Goal: Task Accomplishment & Management: Manage account settings

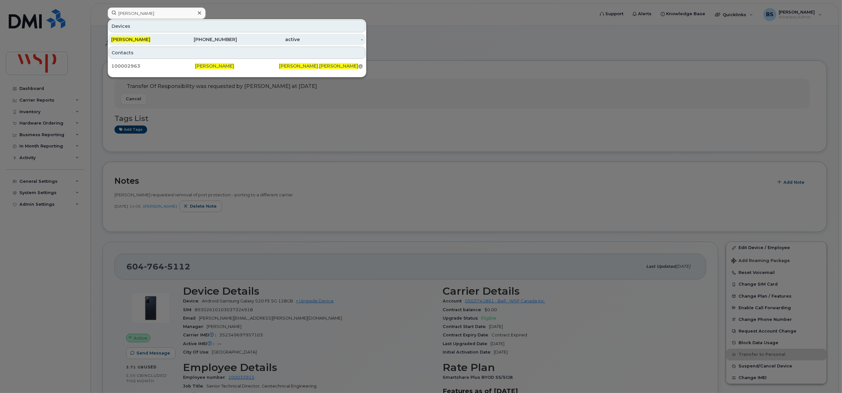
type input "[PERSON_NAME]"
click at [130, 38] on span "[PERSON_NAME]" at bounding box center [130, 40] width 39 height 6
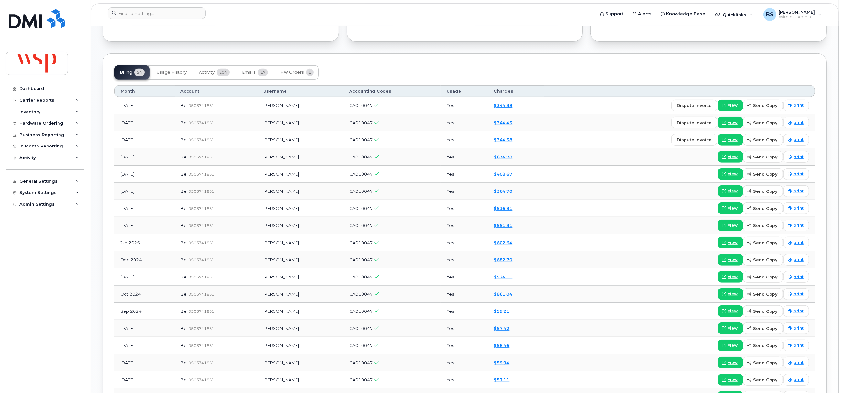
scroll to position [511, 0]
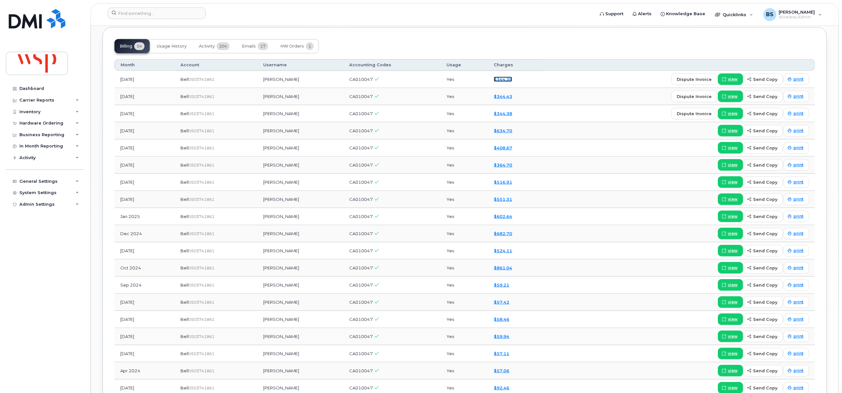
click at [507, 81] on link "$344.38" at bounding box center [503, 79] width 18 height 5
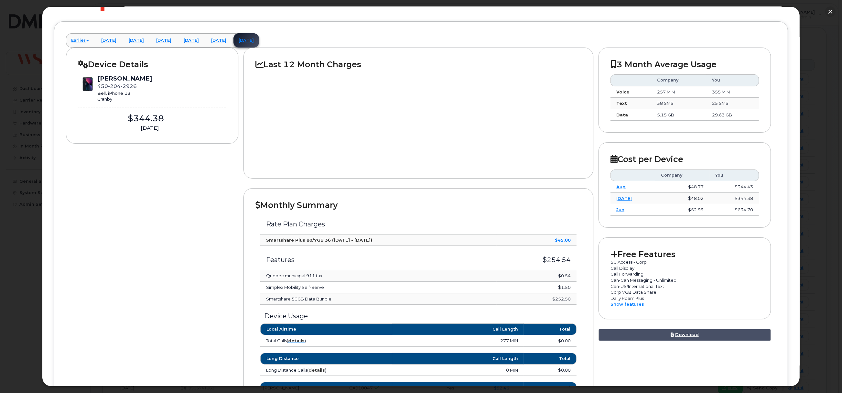
scroll to position [0, 0]
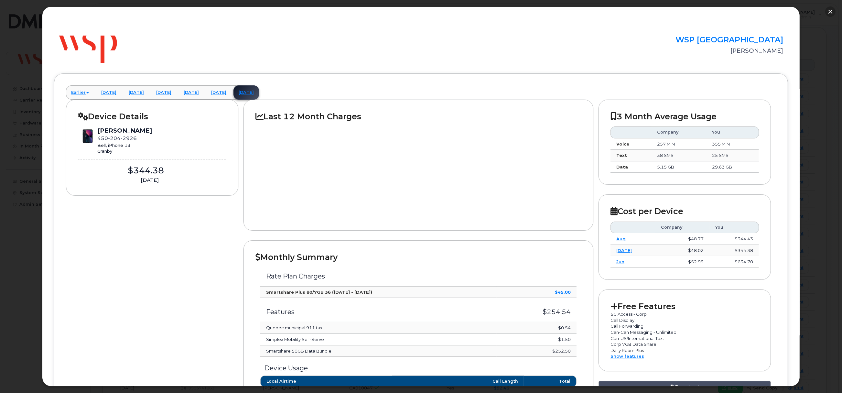
click at [829, 9] on button "button" at bounding box center [831, 11] width 10 height 10
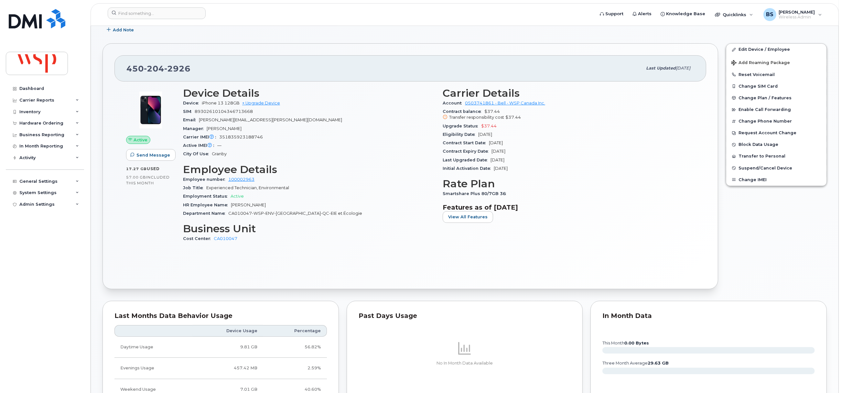
scroll to position [74, 0]
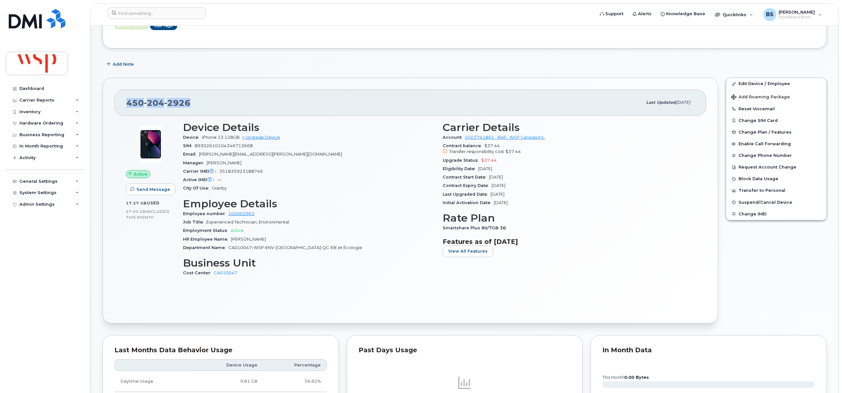
drag, startPoint x: 176, startPoint y: 106, endPoint x: 127, endPoint y: 112, distance: 49.2
click at [127, 112] on div "450 204 2926 Last updated Aug 13, 2025" at bounding box center [411, 103] width 592 height 26
copy span "450 204 2926"
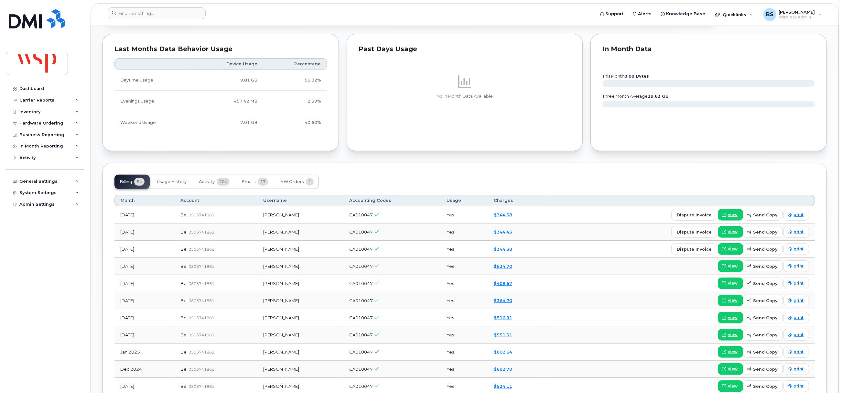
scroll to position [485, 0]
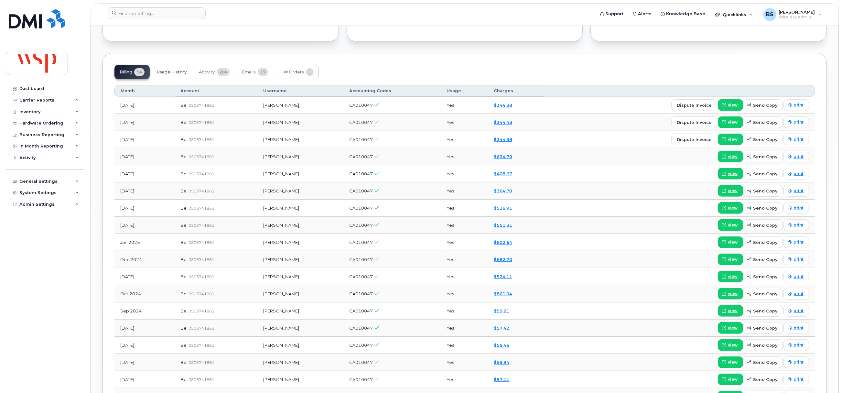
click at [171, 75] on span "Usage History" at bounding box center [172, 72] width 30 height 5
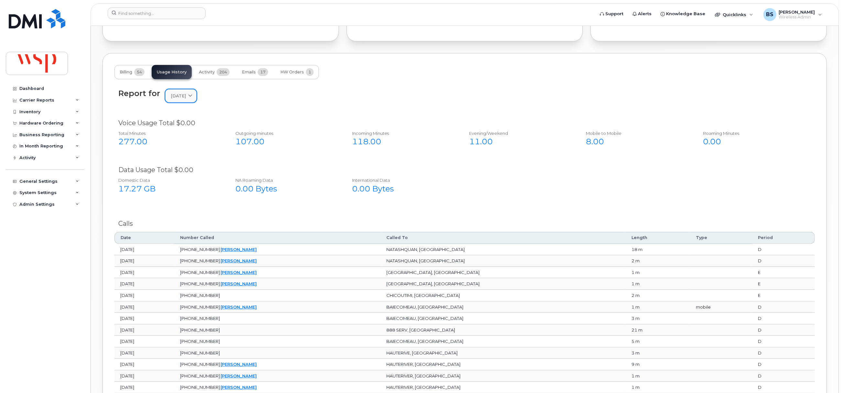
click at [193, 98] on span at bounding box center [190, 96] width 6 height 6
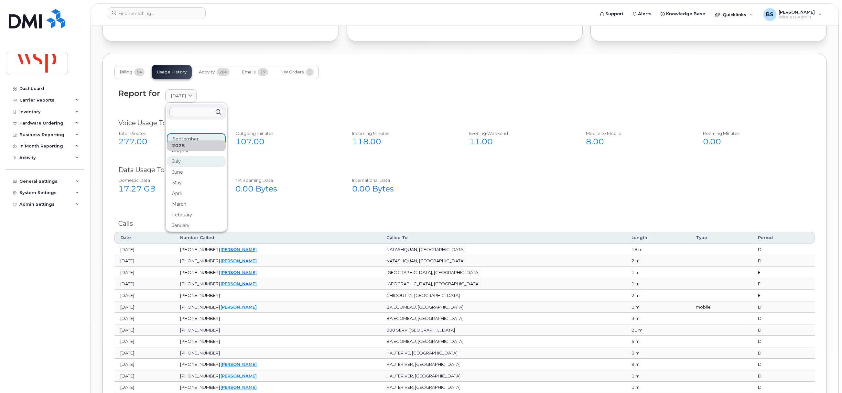
click at [180, 162] on div "July" at bounding box center [196, 161] width 59 height 11
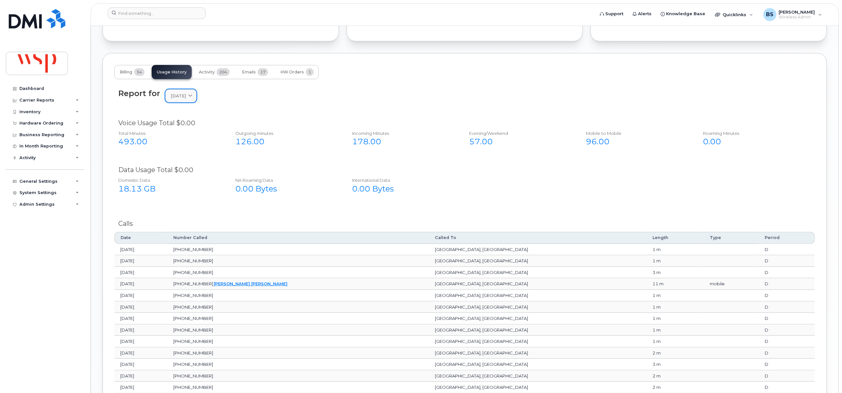
click at [193, 99] on span at bounding box center [190, 96] width 6 height 6
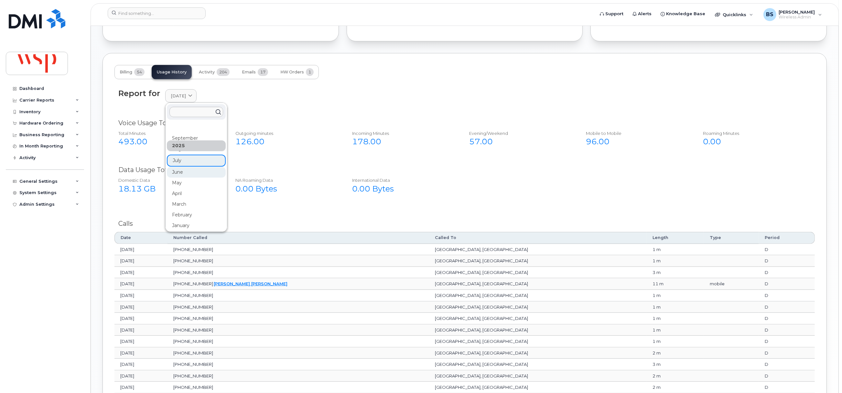
click at [172, 174] on div "June" at bounding box center [196, 172] width 59 height 11
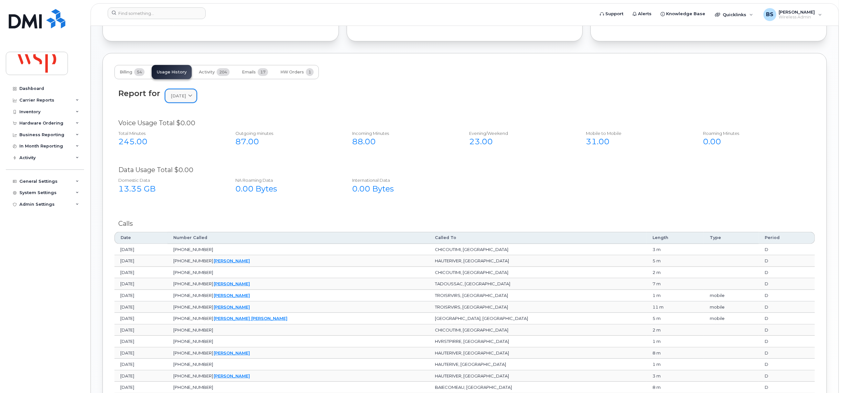
click at [192, 101] on link "June 2025" at bounding box center [180, 95] width 31 height 13
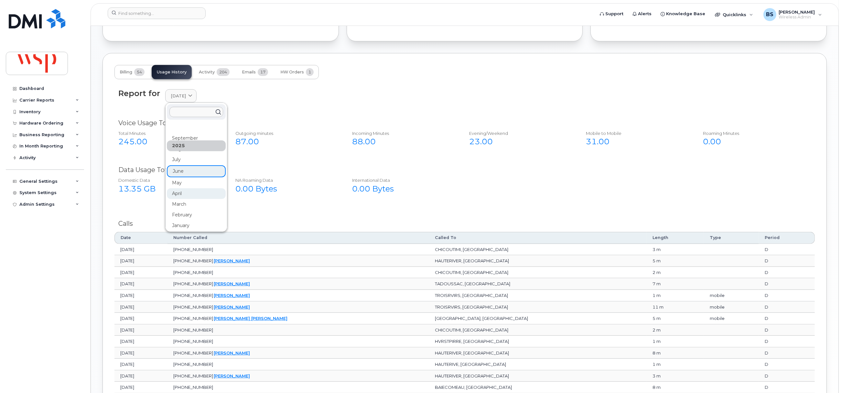
click at [174, 194] on div "April" at bounding box center [196, 193] width 59 height 11
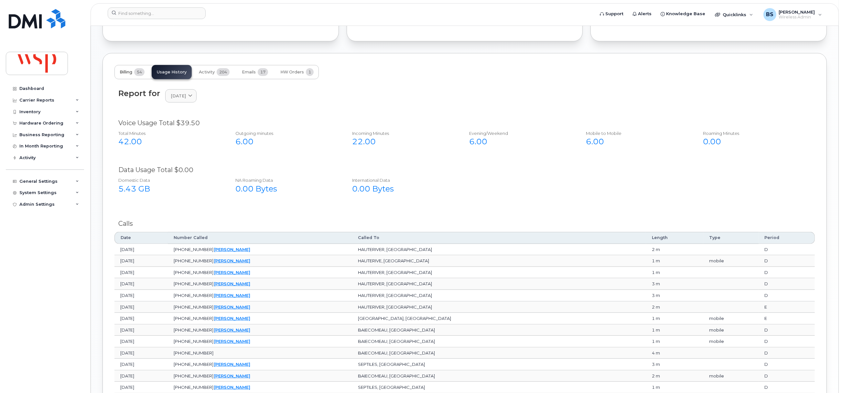
click at [131, 72] on span "Billing" at bounding box center [126, 72] width 13 height 5
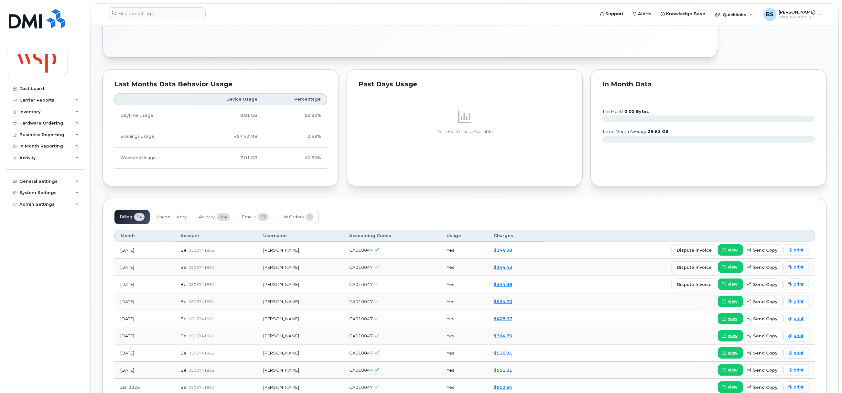
scroll to position [340, 0]
click at [169, 217] on span "Usage History" at bounding box center [172, 217] width 30 height 5
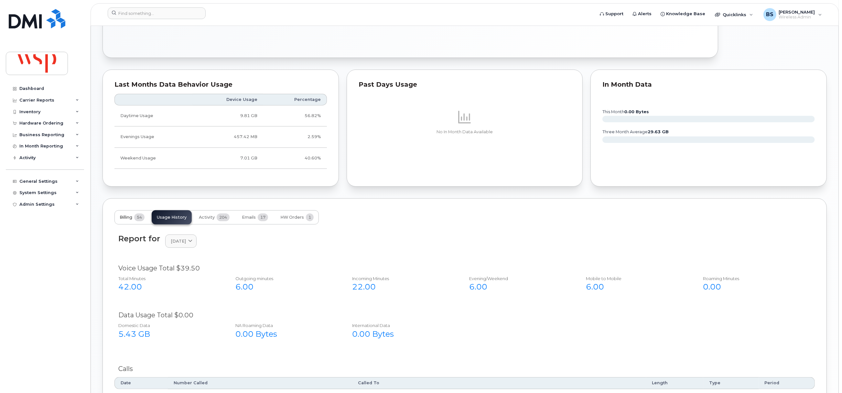
click at [130, 225] on button "Billing 54" at bounding box center [132, 217] width 35 height 14
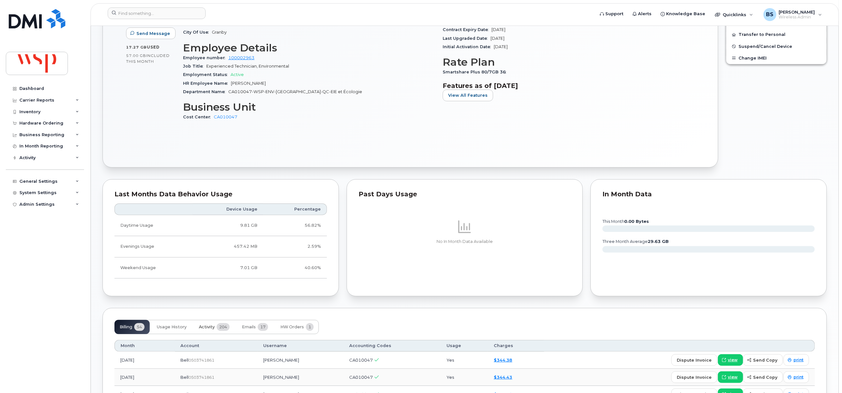
scroll to position [291, 0]
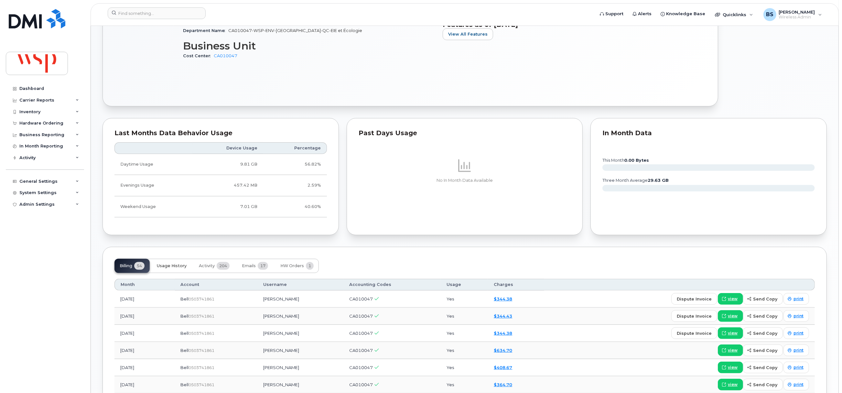
click at [171, 264] on button "Usage History" at bounding box center [172, 266] width 40 height 14
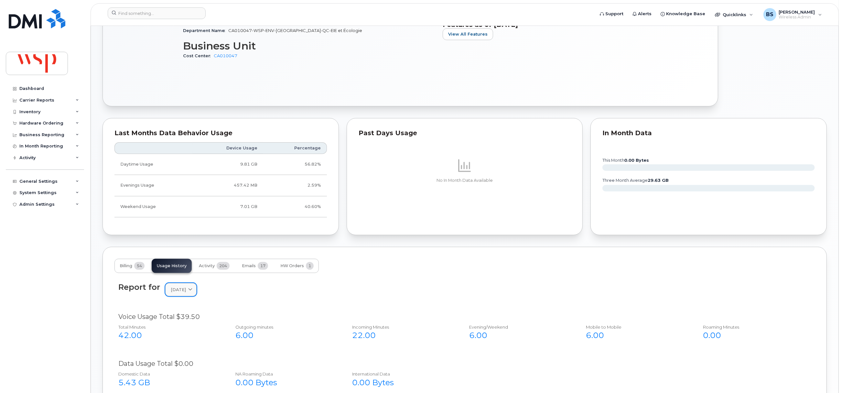
click at [185, 290] on link "[DATE]" at bounding box center [180, 289] width 31 height 13
click at [179, 372] on div "September" at bounding box center [196, 375] width 59 height 11
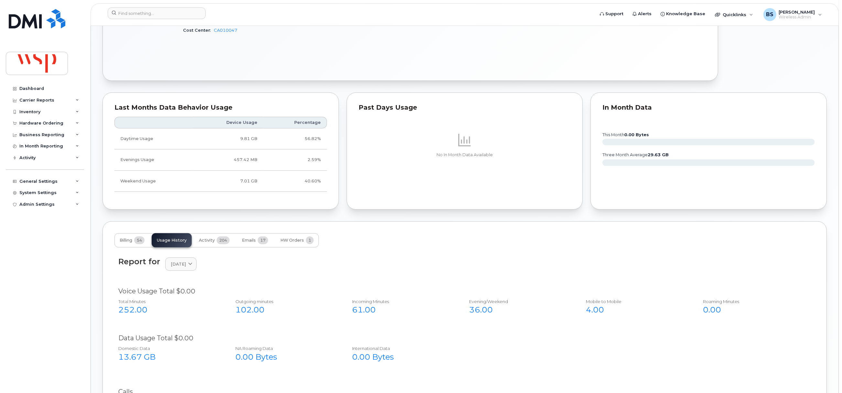
scroll to position [340, 0]
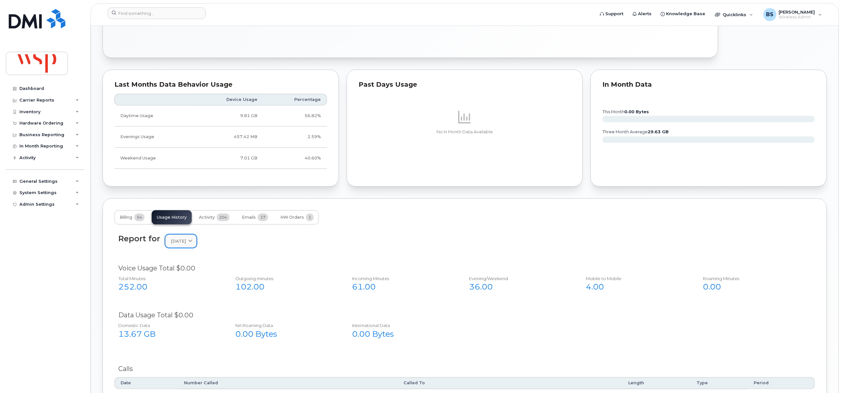
click at [194, 239] on link "[DATE]" at bounding box center [180, 241] width 31 height 13
click at [180, 339] on div "August" at bounding box center [196, 338] width 59 height 11
click at [183, 244] on span "[DATE]" at bounding box center [178, 241] width 15 height 6
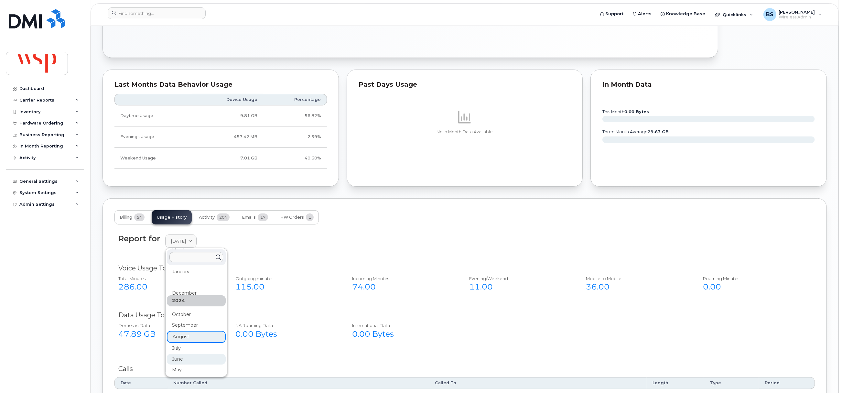
click at [181, 358] on div "June" at bounding box center [196, 359] width 59 height 11
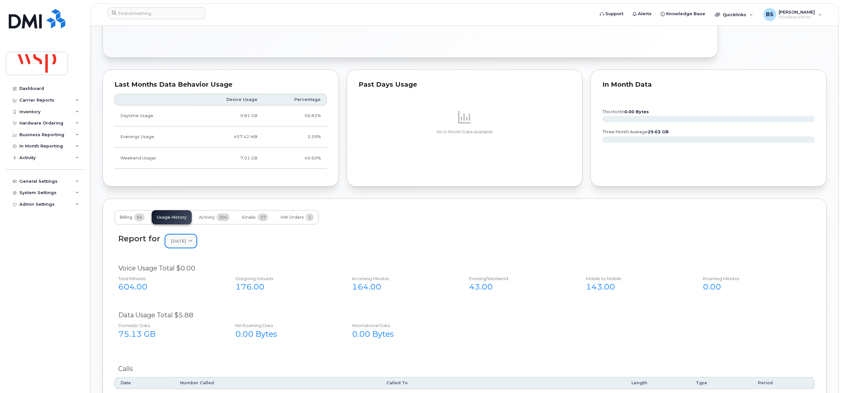
click at [186, 240] on span "[DATE]" at bounding box center [178, 241] width 15 height 6
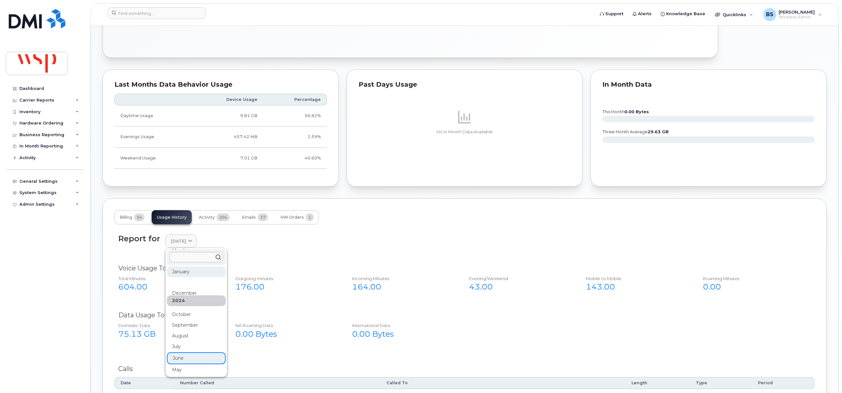
click at [184, 275] on div "January" at bounding box center [196, 272] width 59 height 11
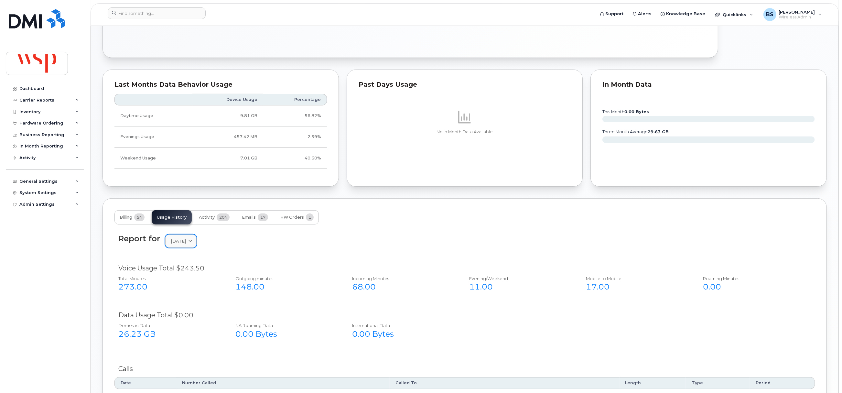
click at [186, 244] on span "[DATE]" at bounding box center [178, 241] width 15 height 6
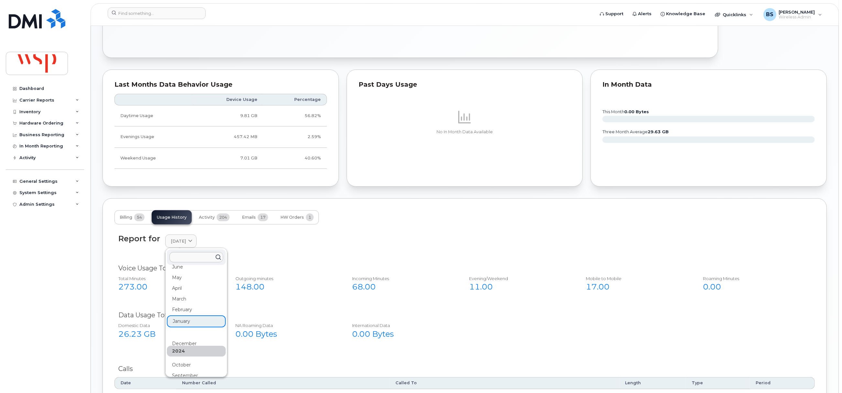
click at [177, 290] on div "April" at bounding box center [196, 288] width 59 height 11
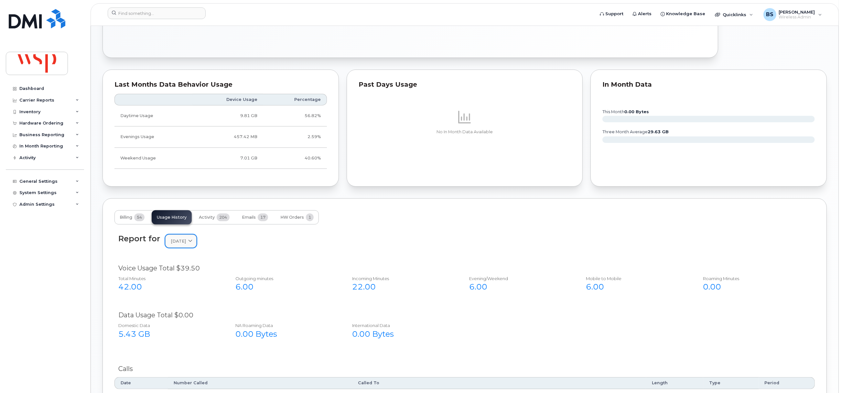
click at [192, 243] on icon at bounding box center [190, 241] width 4 height 4
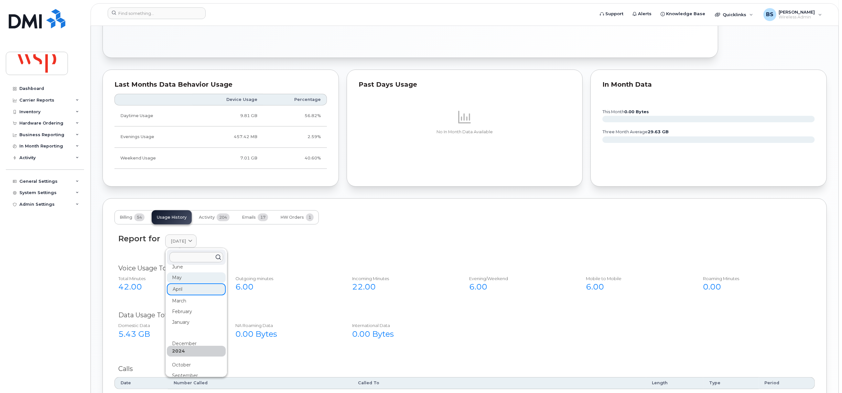
click at [177, 277] on div "May" at bounding box center [196, 277] width 59 height 11
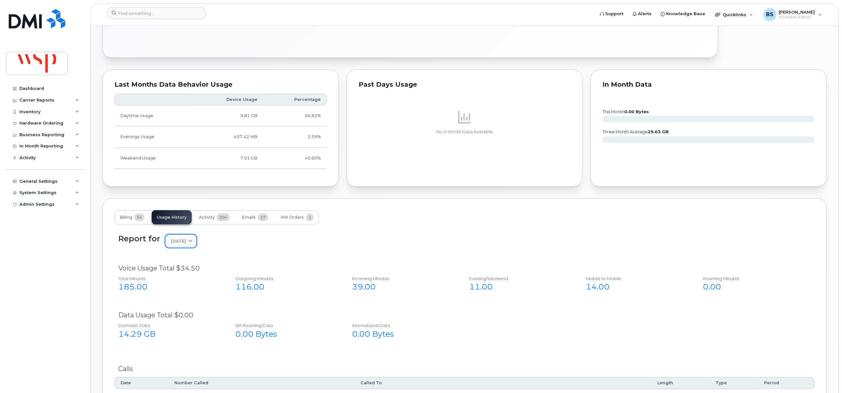
click at [192, 242] on icon at bounding box center [190, 241] width 4 height 4
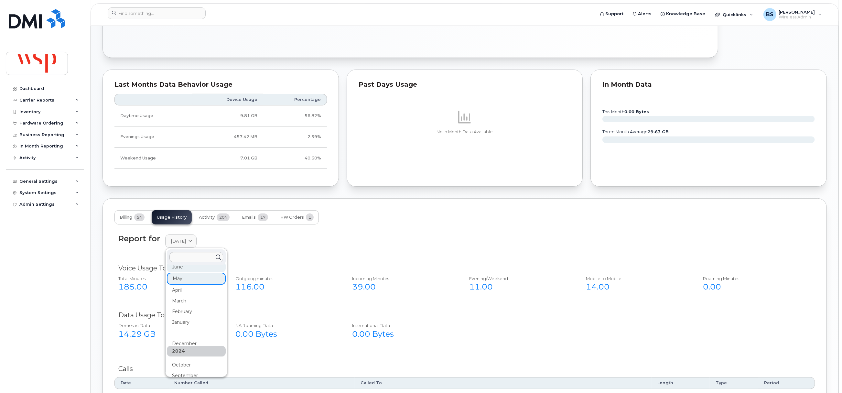
click at [177, 267] on div "June" at bounding box center [196, 267] width 59 height 11
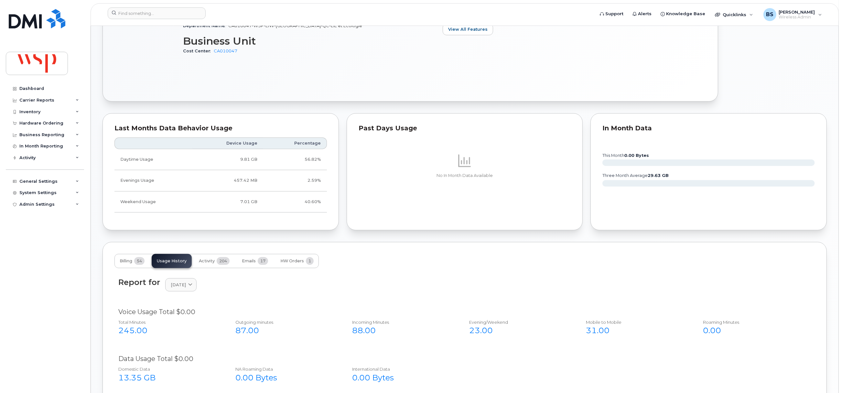
scroll to position [340, 0]
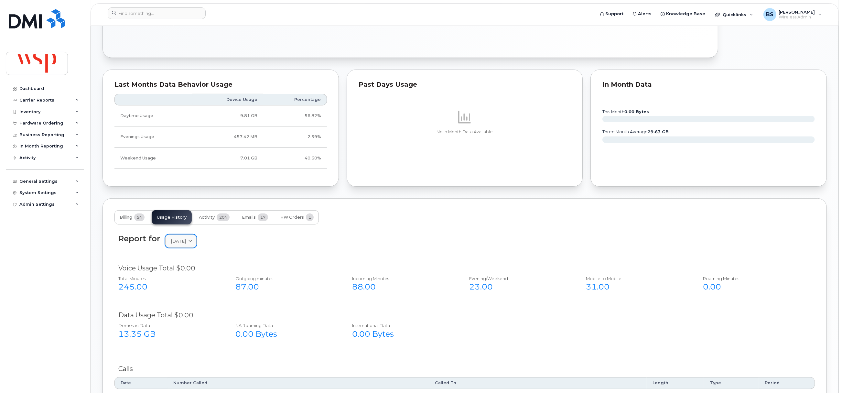
click at [193, 244] on span at bounding box center [190, 241] width 6 height 6
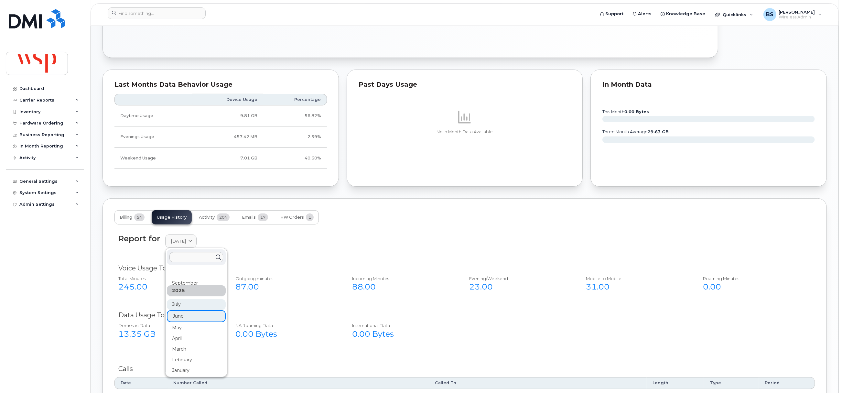
click at [177, 306] on div "July" at bounding box center [196, 304] width 59 height 11
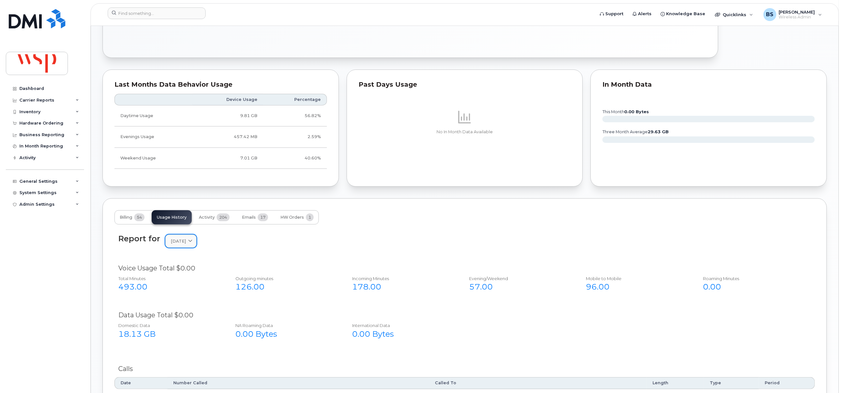
click at [192, 243] on icon at bounding box center [190, 241] width 4 height 4
click at [173, 299] on div "August" at bounding box center [196, 294] width 59 height 11
click at [192, 241] on icon at bounding box center [190, 241] width 4 height 4
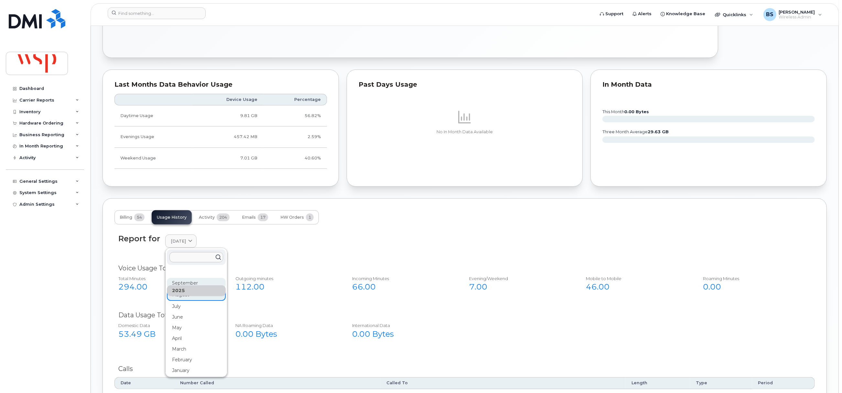
click at [180, 284] on div "September" at bounding box center [196, 283] width 59 height 11
click at [127, 220] on span "Billing" at bounding box center [126, 217] width 13 height 5
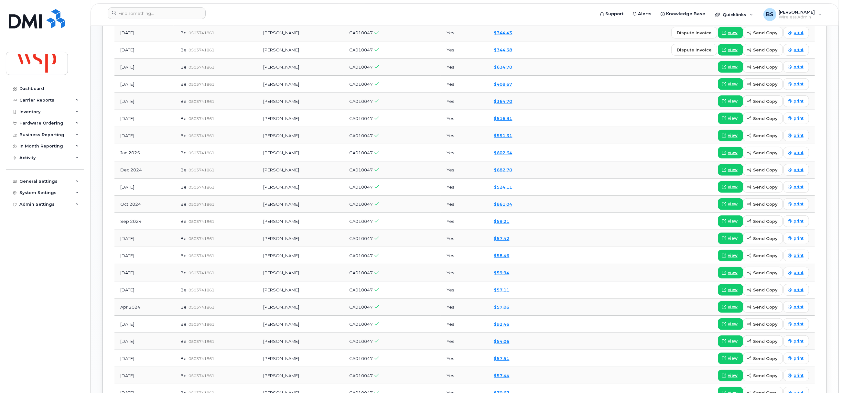
scroll to position [582, 0]
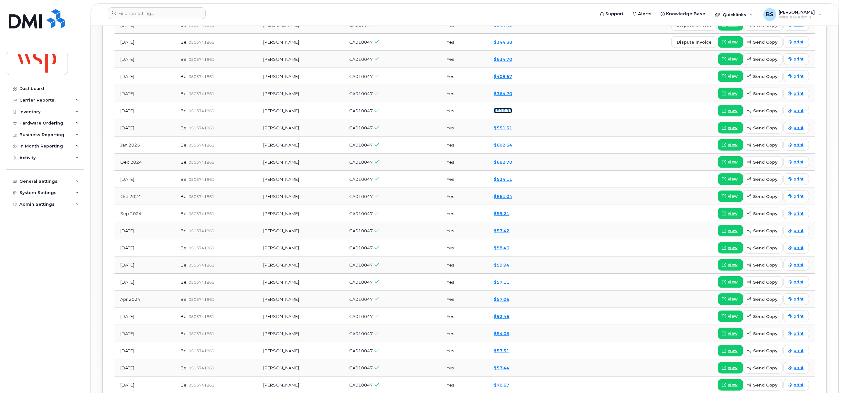
click at [499, 113] on link "$516.91" at bounding box center [503, 110] width 18 height 5
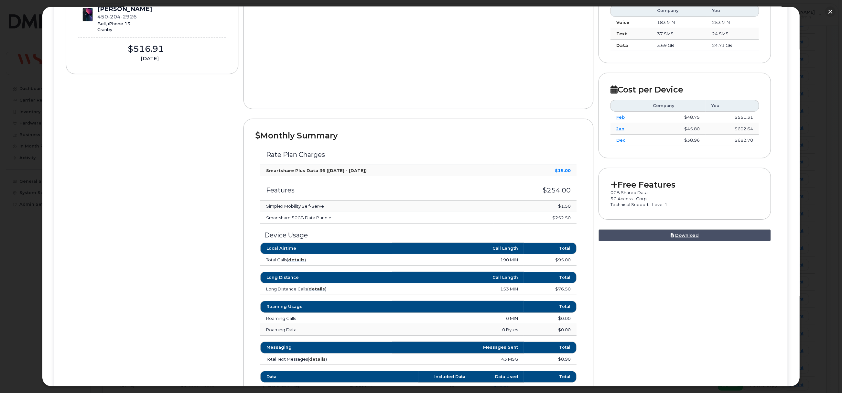
scroll to position [145, 0]
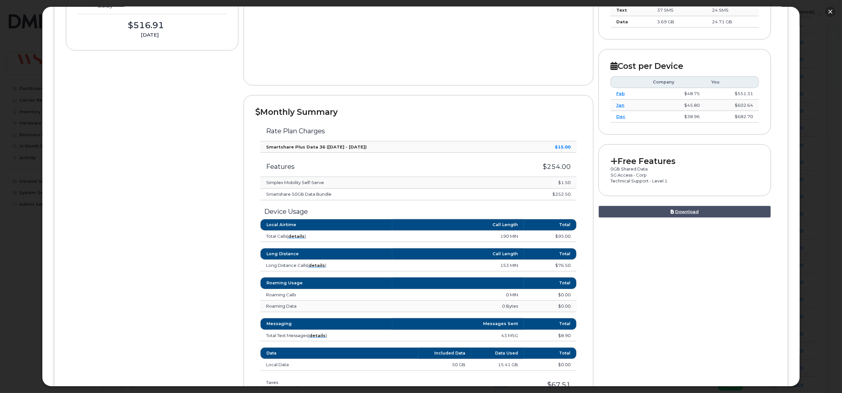
drag, startPoint x: 829, startPoint y: 9, endPoint x: 749, endPoint y: 67, distance: 98.4
click at [829, 9] on button "button" at bounding box center [831, 11] width 10 height 10
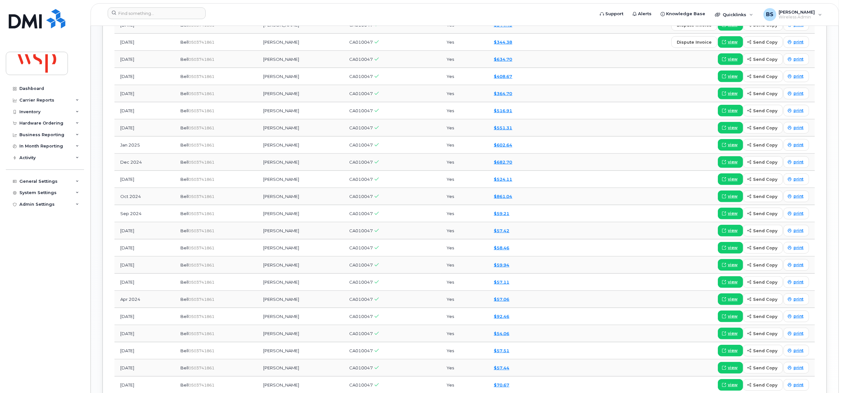
scroll to position [534, 0]
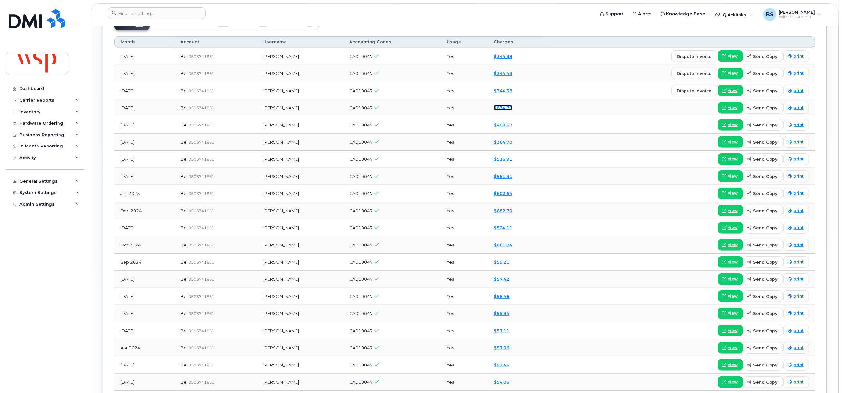
click at [508, 110] on link "$634.70" at bounding box center [503, 107] width 18 height 5
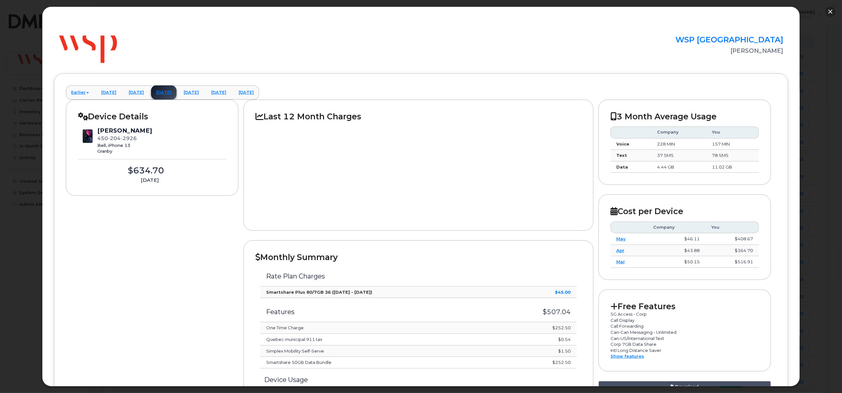
click at [829, 9] on button "button" at bounding box center [831, 11] width 10 height 10
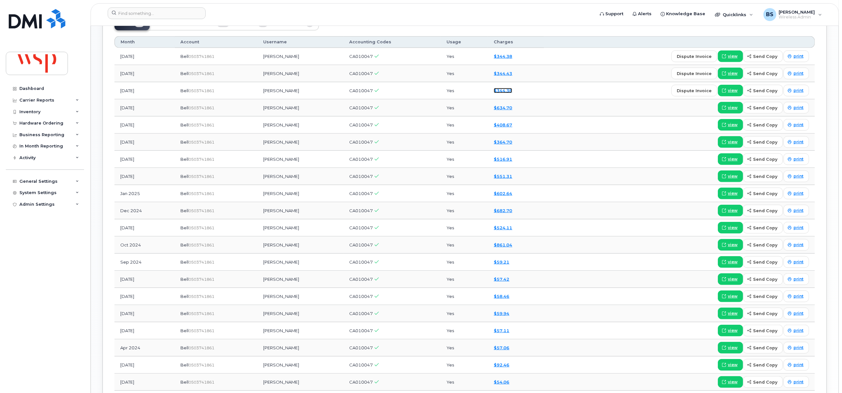
click at [510, 93] on link "$344.38" at bounding box center [503, 90] width 18 height 5
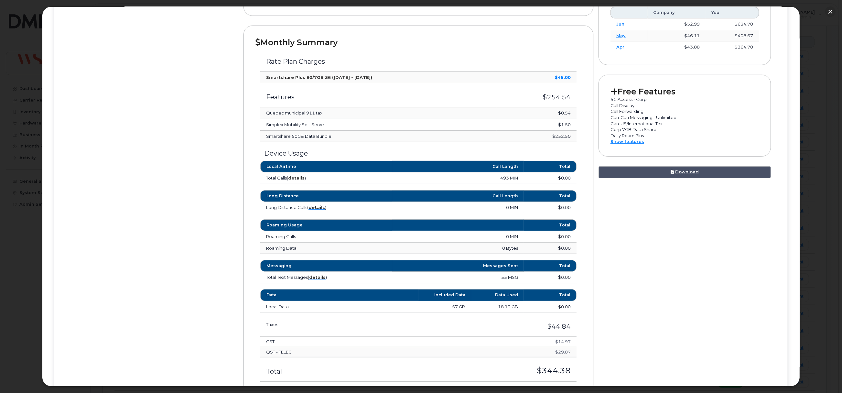
scroll to position [172, 0]
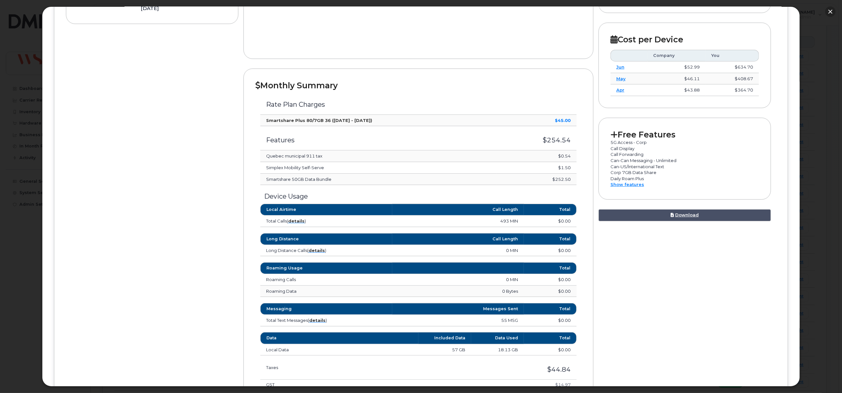
click at [828, 12] on button "button" at bounding box center [831, 11] width 10 height 10
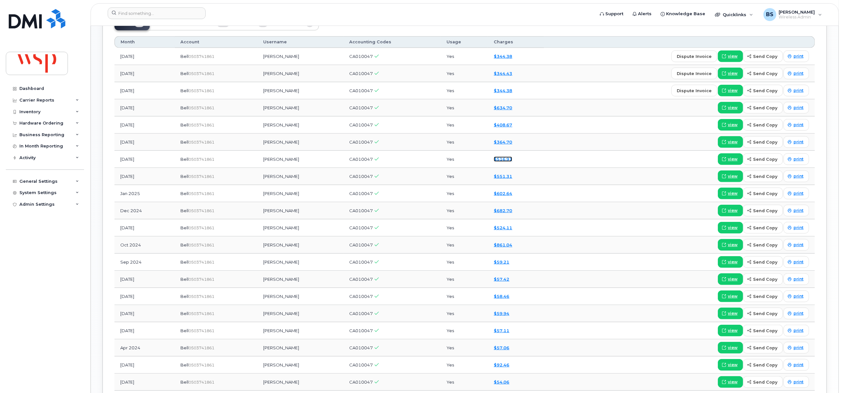
click at [506, 160] on link "$516.91" at bounding box center [503, 159] width 18 height 5
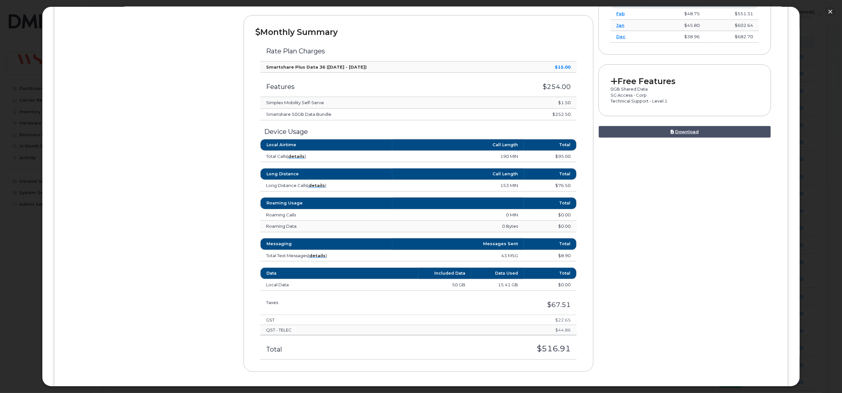
scroll to position [242, 0]
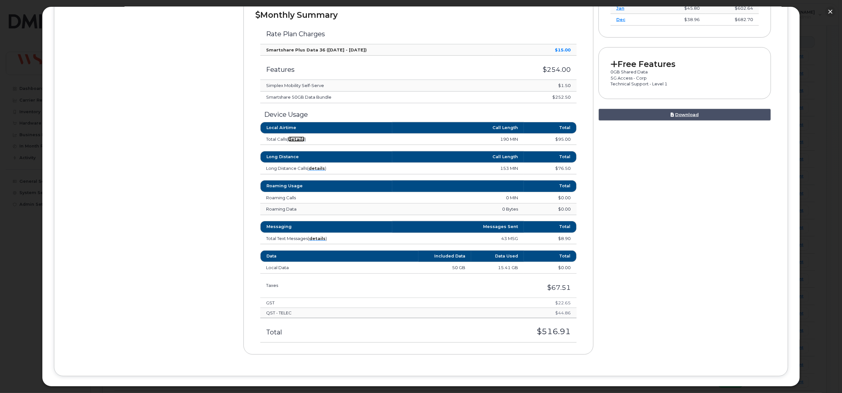
click at [300, 139] on strong "details" at bounding box center [296, 139] width 16 height 5
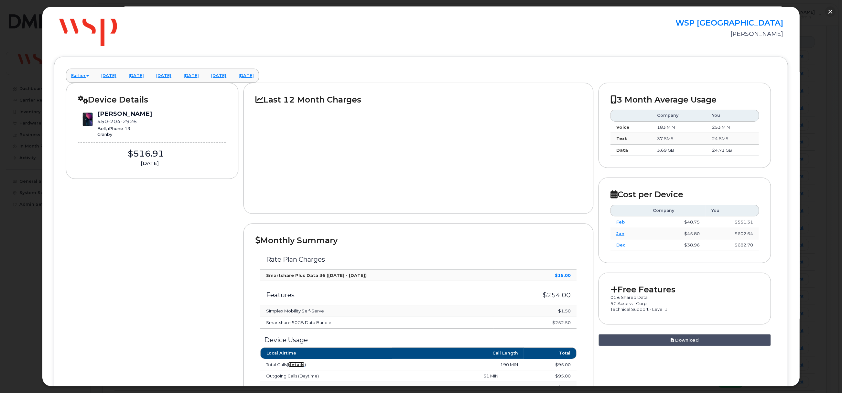
scroll to position [0, 0]
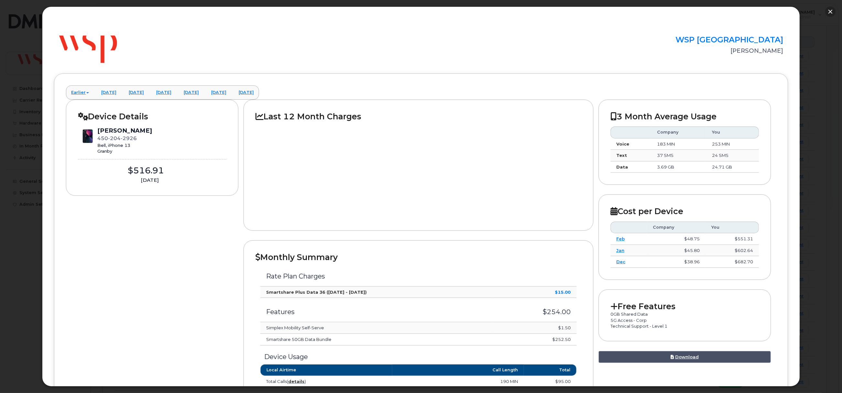
click at [829, 11] on button "button" at bounding box center [831, 11] width 10 height 10
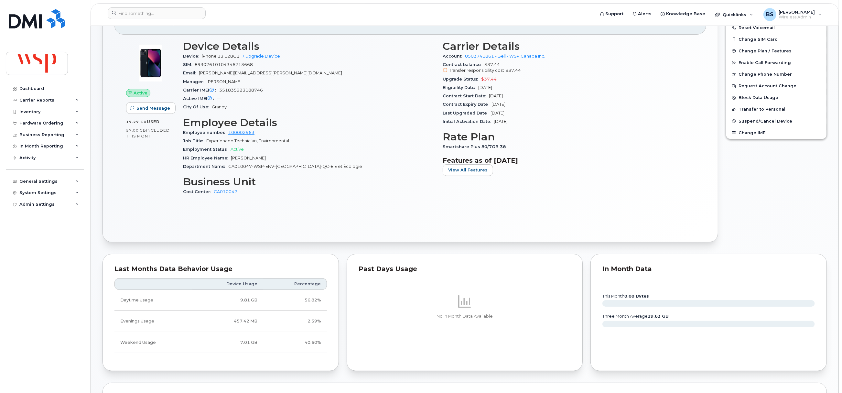
scroll to position [97, 0]
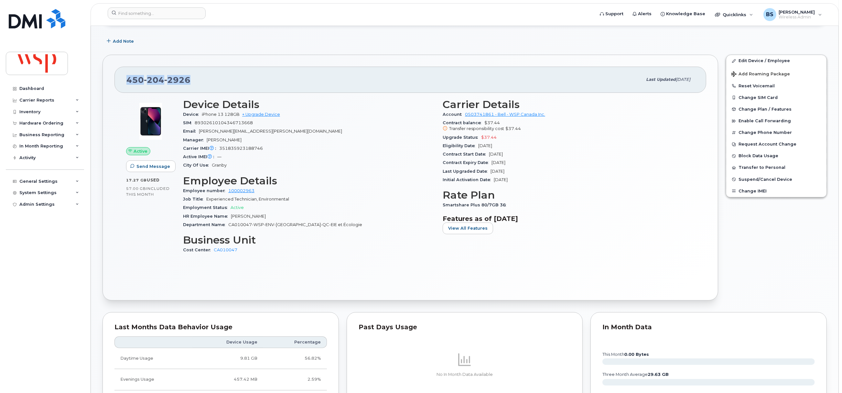
drag, startPoint x: 141, startPoint y: 81, endPoint x: 112, endPoint y: 81, distance: 29.1
click at [112, 81] on div "450 204 2926 Last updated Aug 13, 2025 Active Send Message 17.27 GB  used 57.00…" at bounding box center [411, 178] width 616 height 246
copy span "450 204 2926"
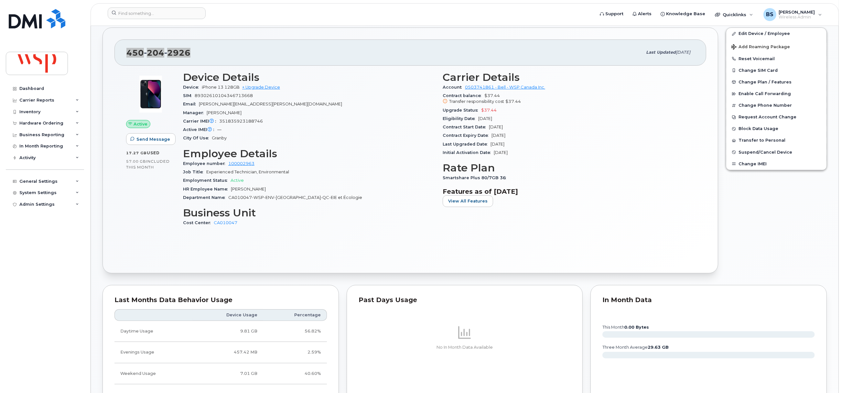
scroll to position [388, 0]
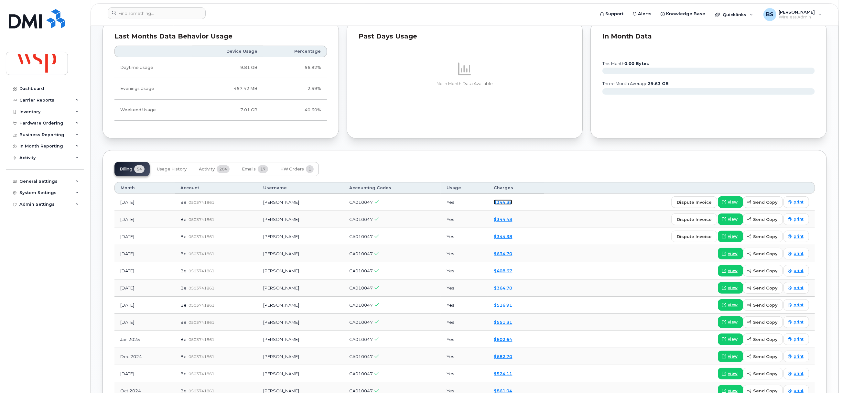
click at [501, 204] on link "$344.38" at bounding box center [503, 202] width 18 height 5
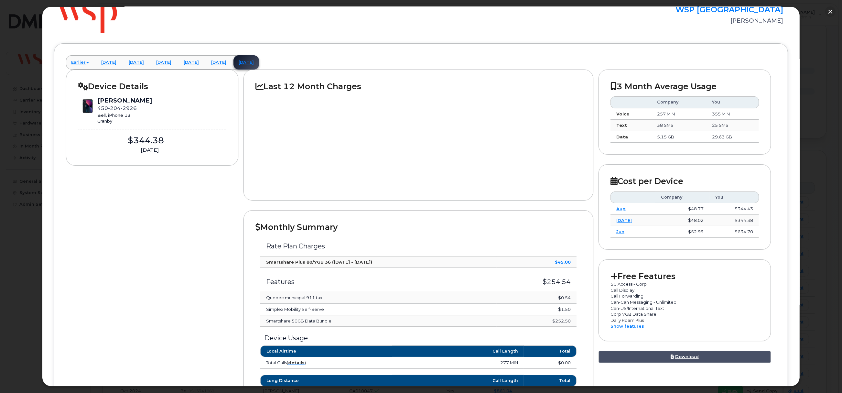
scroll to position [0, 0]
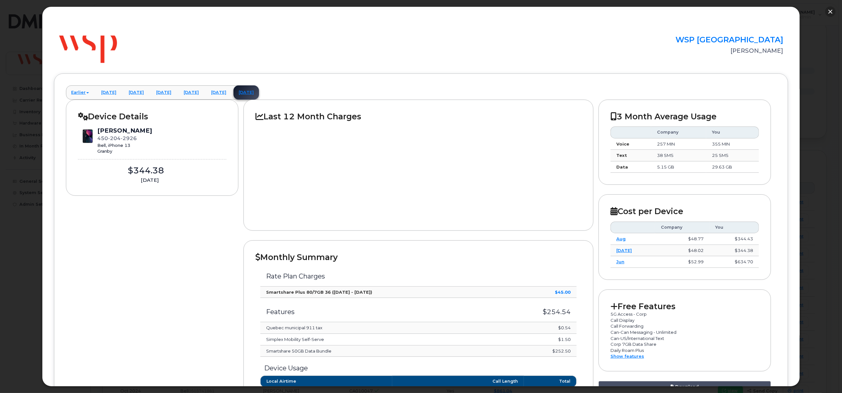
click at [831, 9] on button "button" at bounding box center [831, 11] width 10 height 10
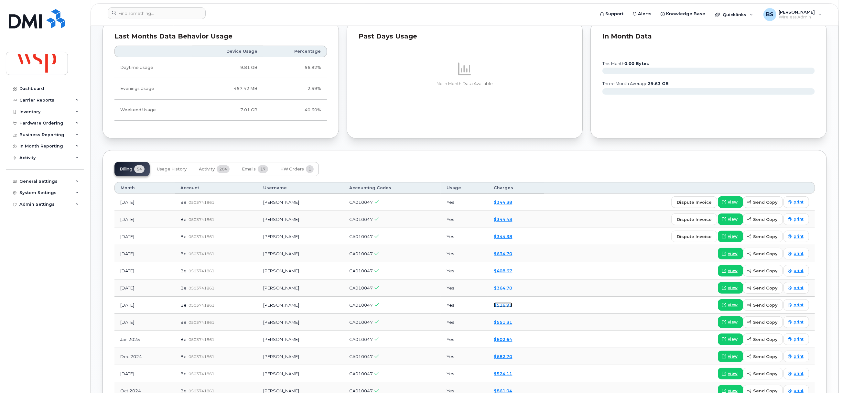
click at [500, 307] on link "$516.91" at bounding box center [503, 304] width 18 height 5
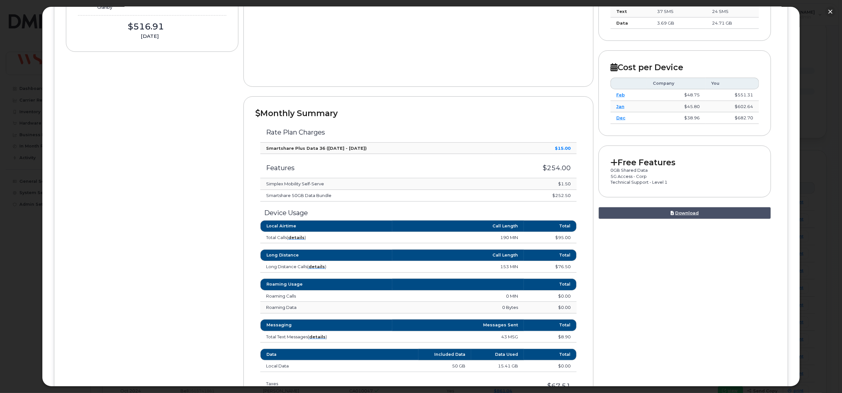
scroll to position [145, 0]
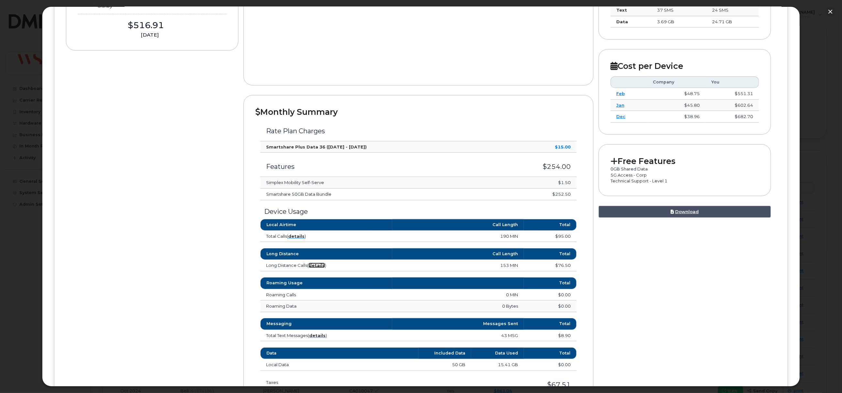
click at [322, 267] on strong "details" at bounding box center [317, 265] width 16 height 5
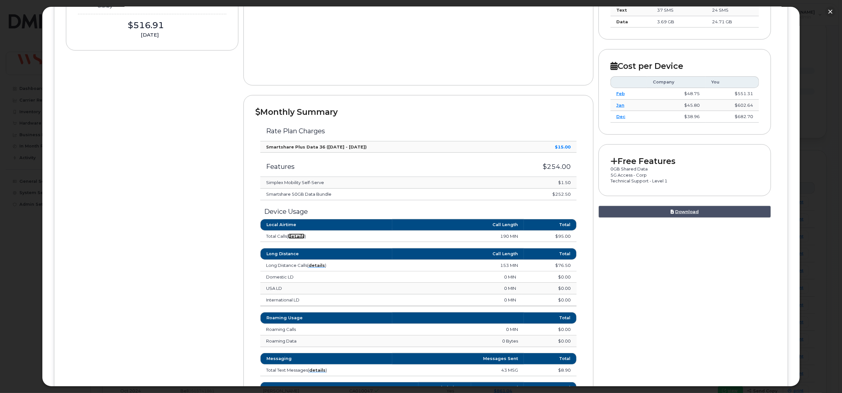
click at [296, 239] on strong "details" at bounding box center [296, 236] width 16 height 5
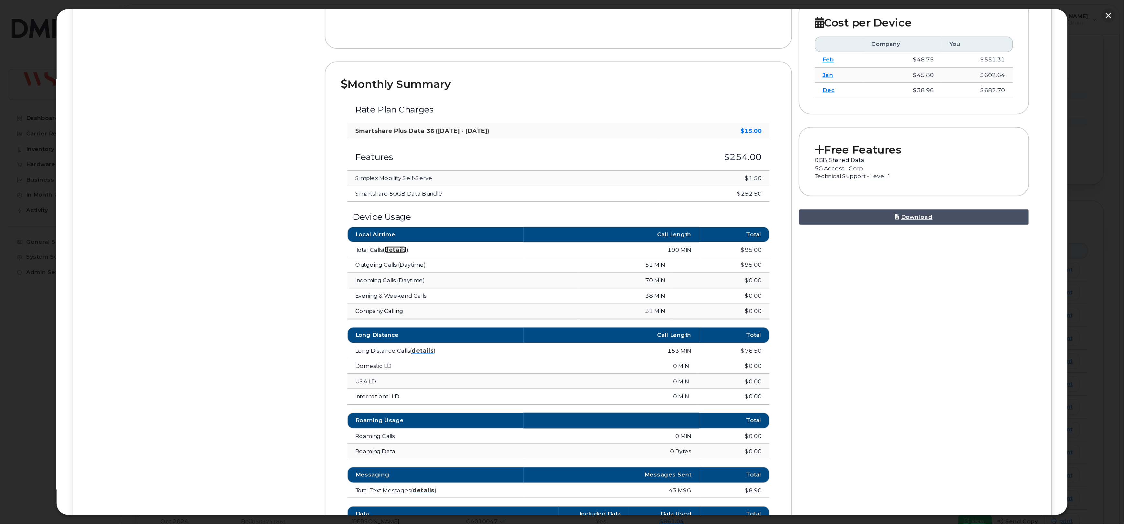
scroll to position [194, 0]
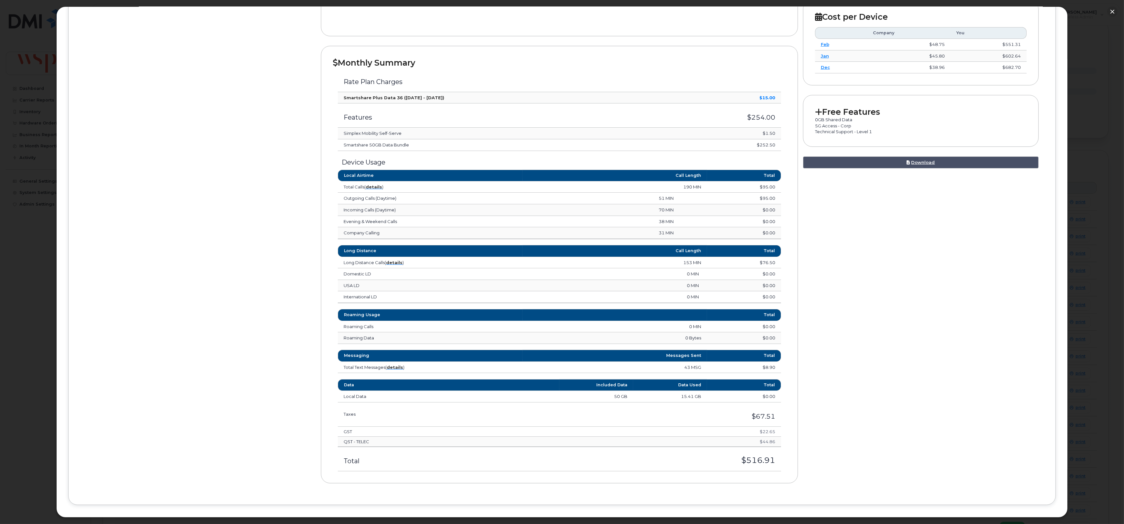
click at [757, 189] on td "$95.00" at bounding box center [744, 187] width 74 height 12
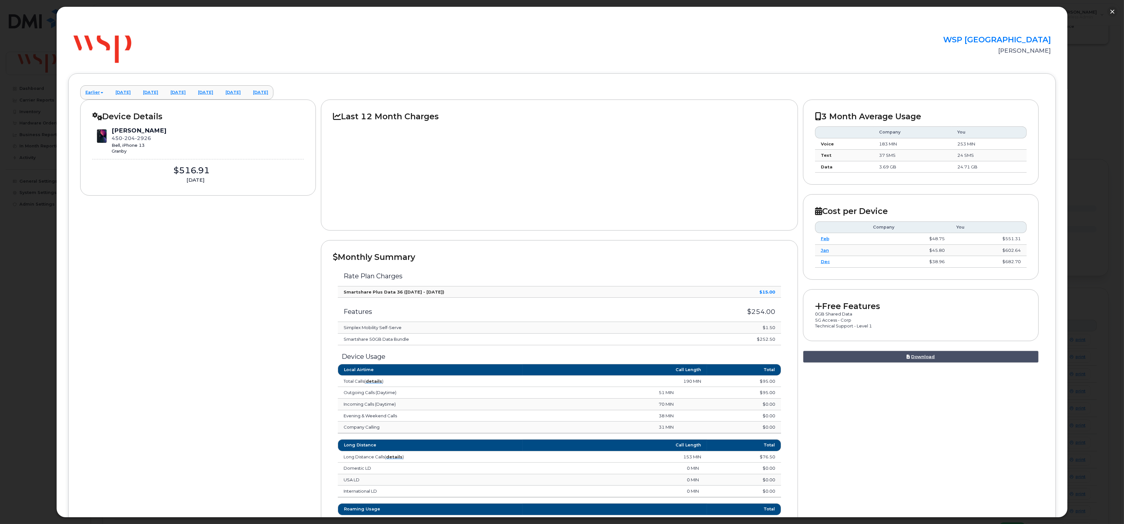
scroll to position [129, 0]
drag, startPoint x: 1112, startPoint y: 9, endPoint x: 1086, endPoint y: 11, distance: 25.3
click at [842, 9] on button "button" at bounding box center [1112, 11] width 10 height 10
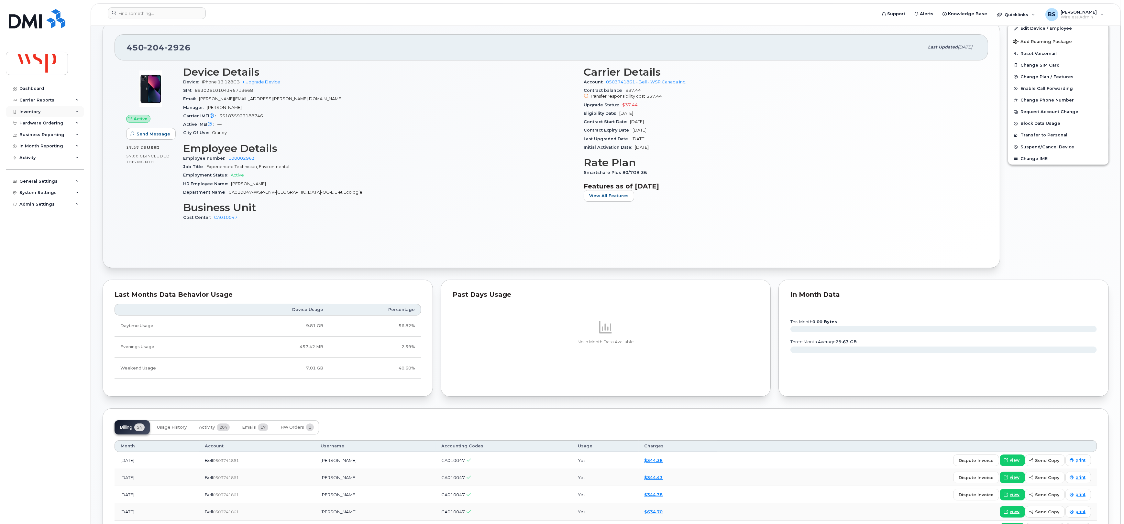
click at [23, 111] on div "Inventory" at bounding box center [29, 111] width 21 height 5
drag, startPoint x: 27, startPoint y: 156, endPoint x: 18, endPoint y: 150, distance: 11.0
click at [27, 157] on link "Import" at bounding box center [50, 161] width 67 height 12
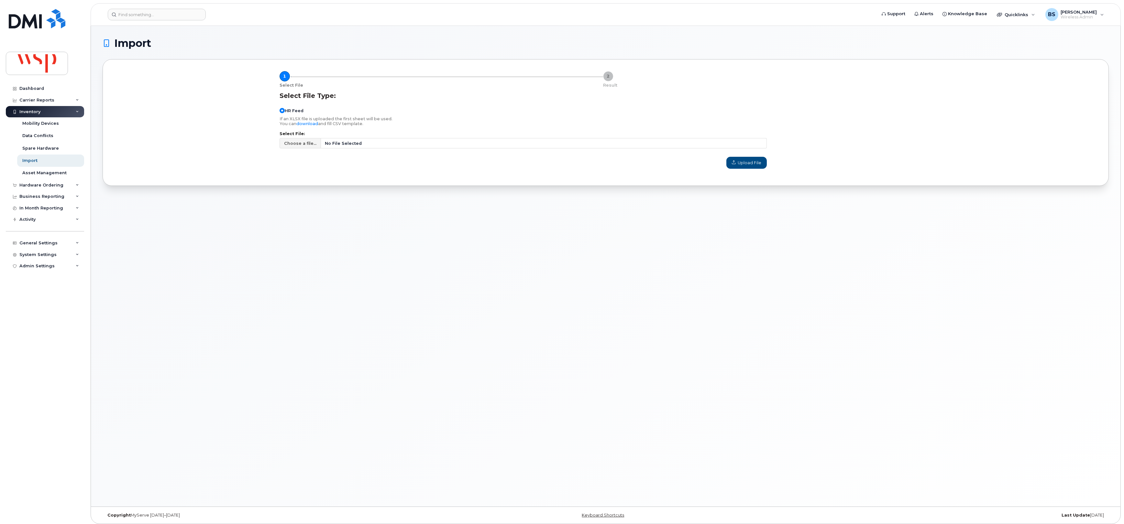
drag, startPoint x: 304, startPoint y: 145, endPoint x: 298, endPoint y: 130, distance: 16.1
click at [304, 145] on span "Choose a file..." at bounding box center [300, 143] width 32 height 6
click at [304, 145] on input "Choose a file... No File Selected" at bounding box center [523, 143] width 487 height 10
type input "C:\fakepath\staff List 2025.09.08.csv"
click at [748, 165] on span "Upload File" at bounding box center [746, 163] width 29 height 6
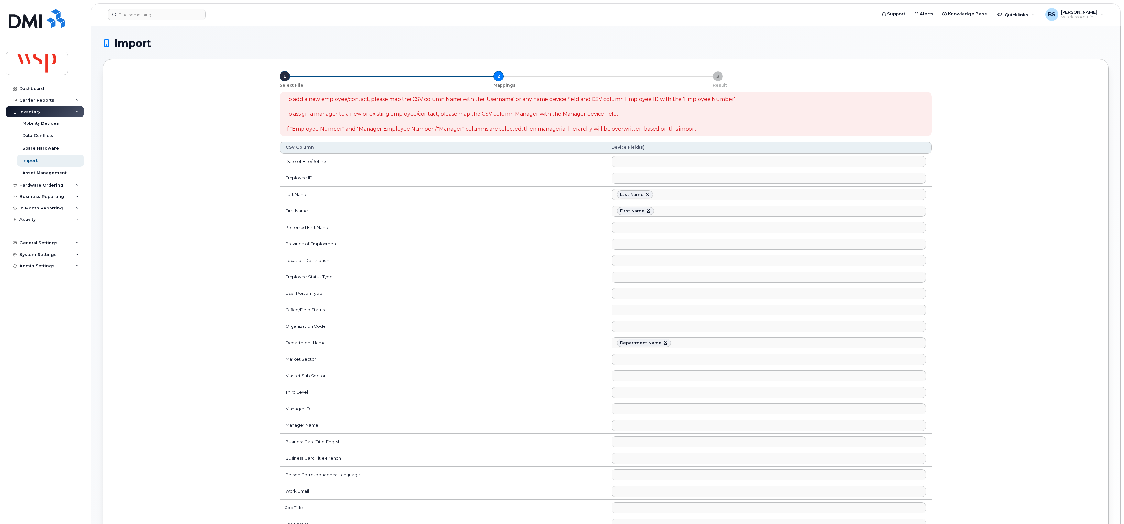
select select
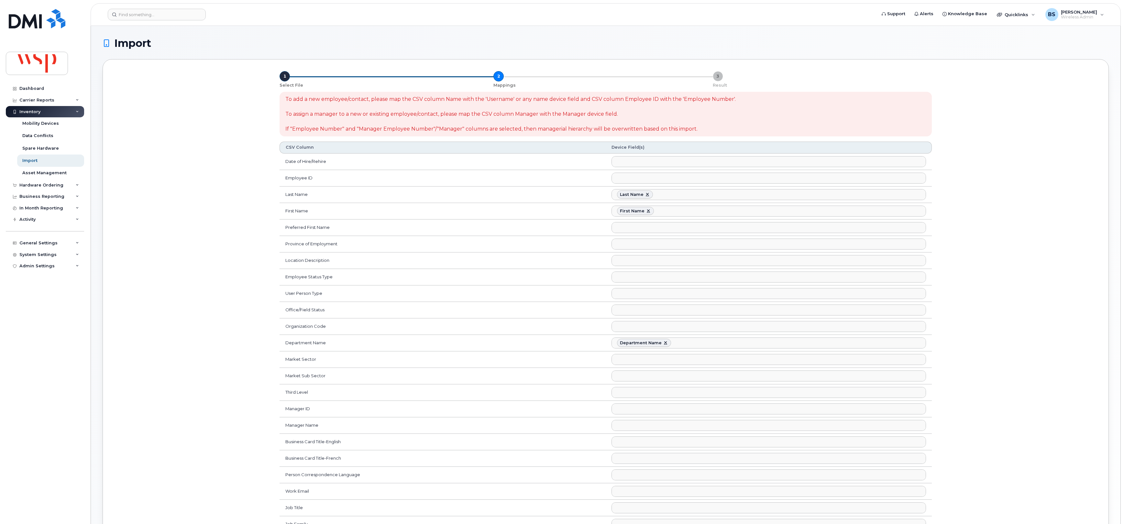
select select
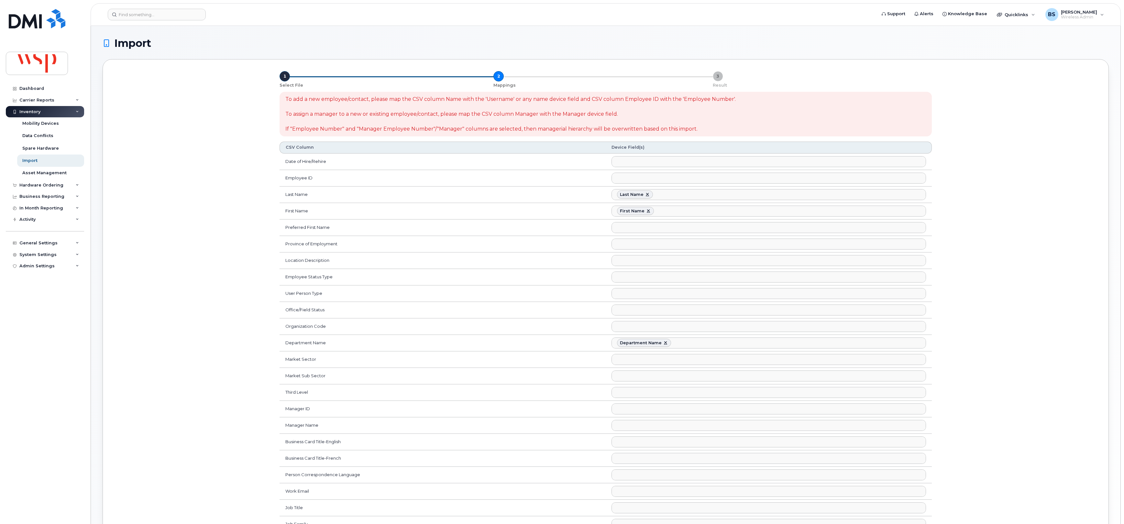
select select
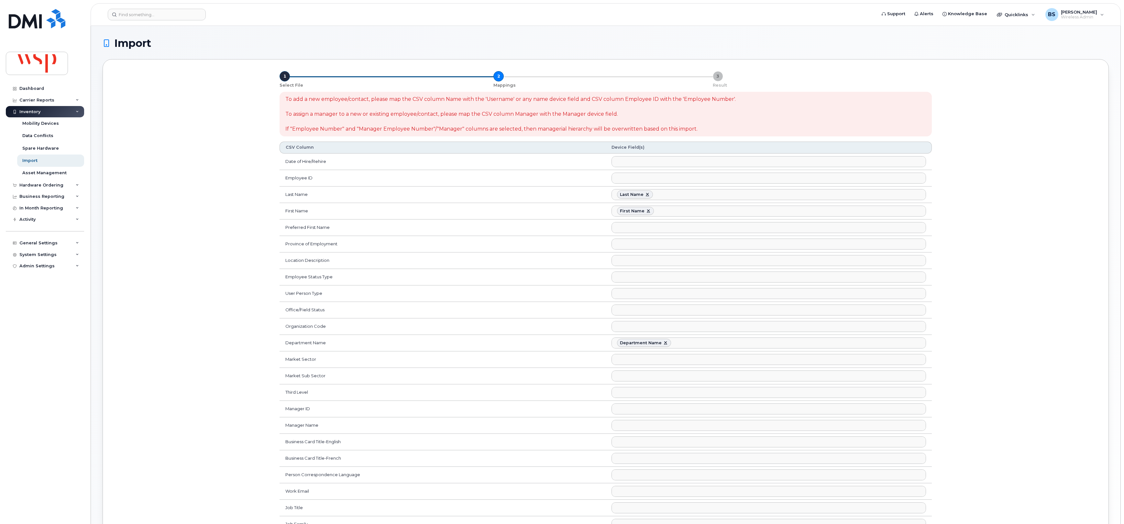
select select
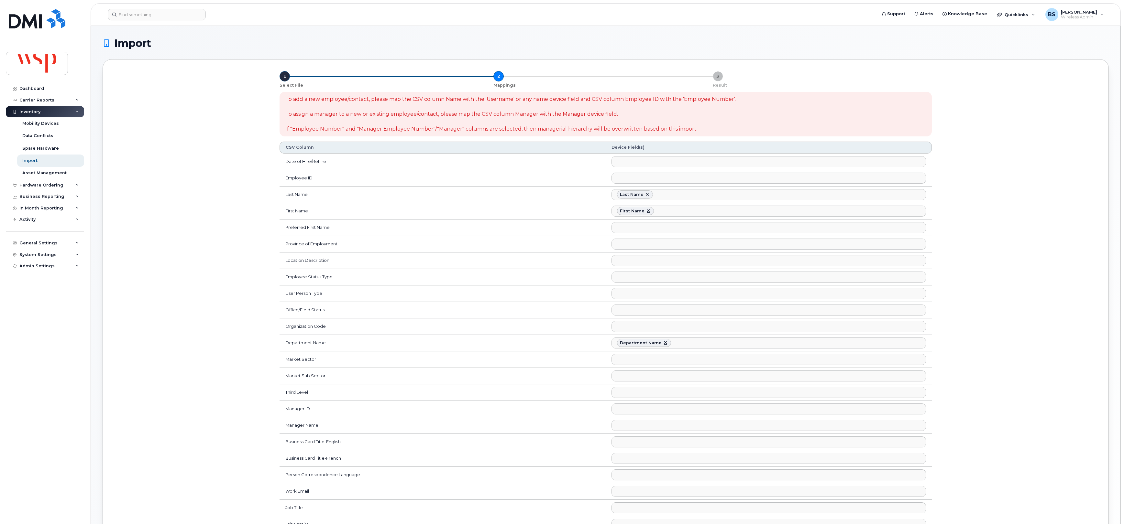
select select
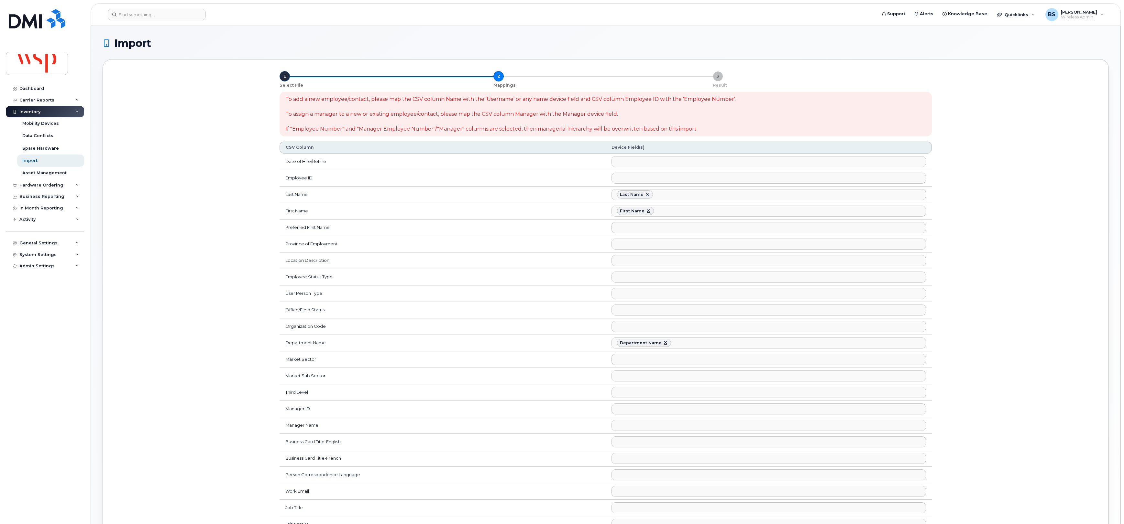
select select
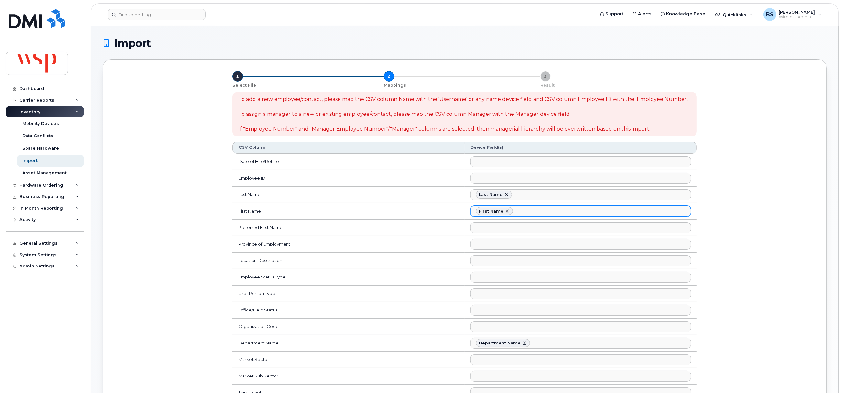
scroll to position [166, 0]
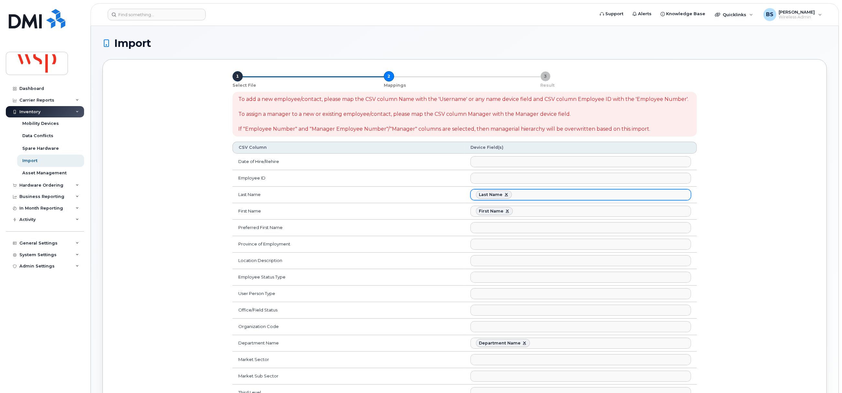
click at [506, 196] on link at bounding box center [506, 194] width 5 height 5
select select
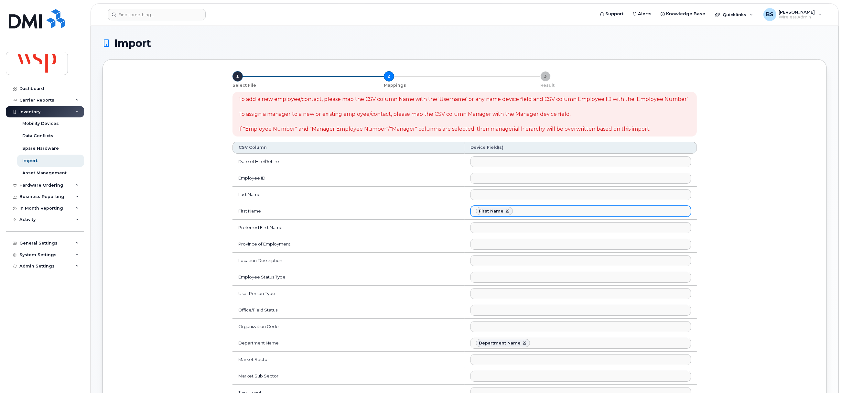
click at [505, 211] on link at bounding box center [507, 211] width 5 height 5
select select
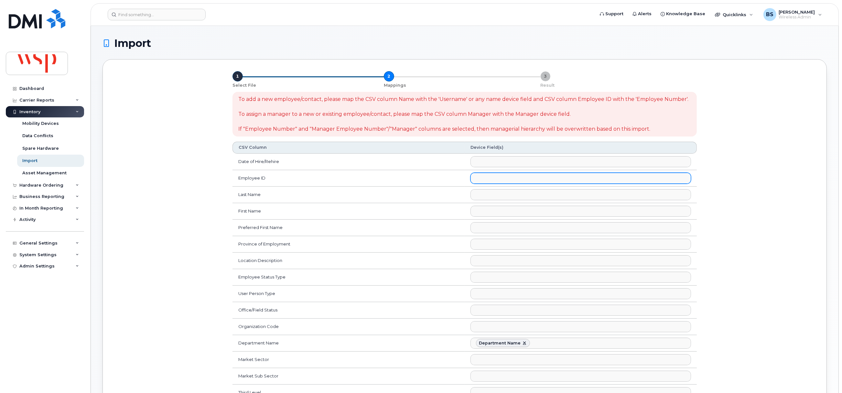
click at [519, 178] on ul at bounding box center [581, 178] width 220 height 10
select select "employee_number"
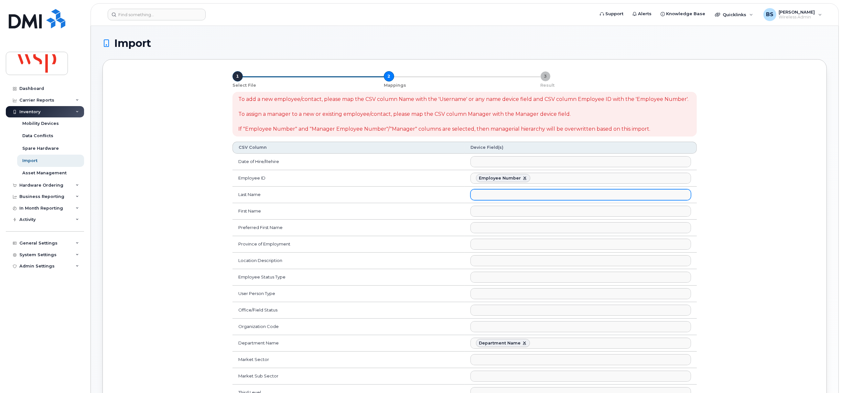
click at [485, 197] on ul at bounding box center [581, 195] width 220 height 10
click at [560, 194] on ul "HR Employee Last Name" at bounding box center [581, 195] width 220 height 10
select select "preferred_name_last"
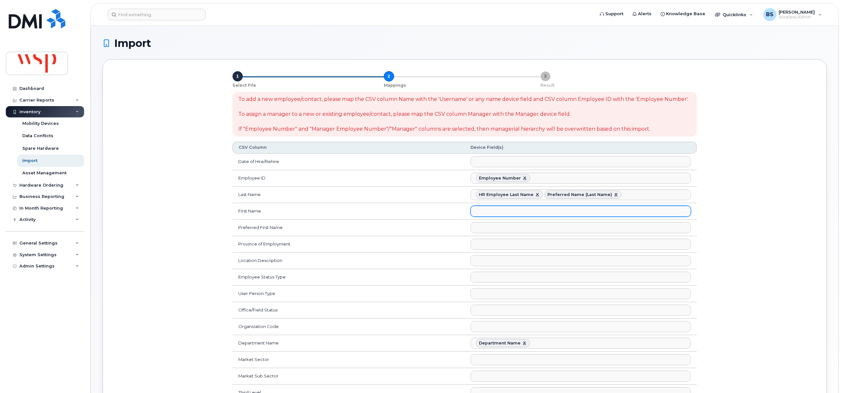
click at [516, 216] on ul at bounding box center [581, 211] width 220 height 10
select select "hr_employee_first_name"
click at [492, 227] on ul at bounding box center [581, 228] width 220 height 10
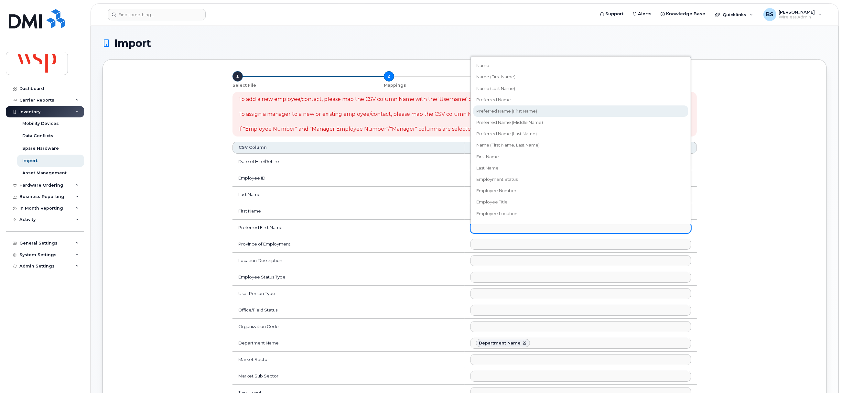
select select "preferred_name_first"
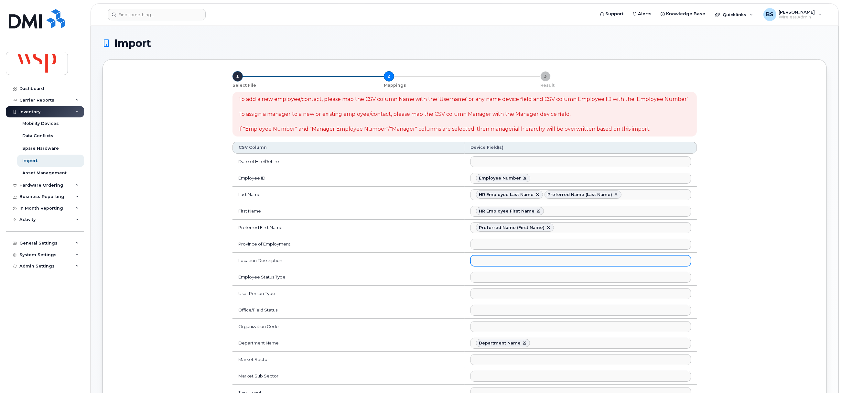
click at [513, 261] on ul at bounding box center [581, 261] width 220 height 10
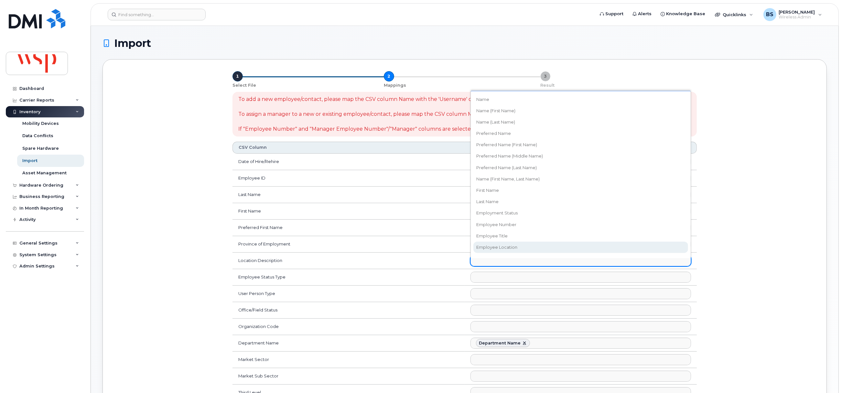
drag, startPoint x: 508, startPoint y: 237, endPoint x: 510, endPoint y: 273, distance: 36.6
select select "employee_location"
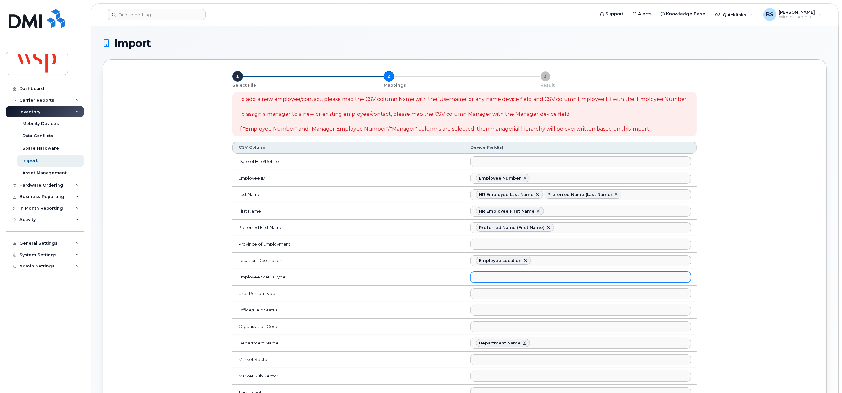
click at [500, 281] on ul at bounding box center [581, 277] width 220 height 10
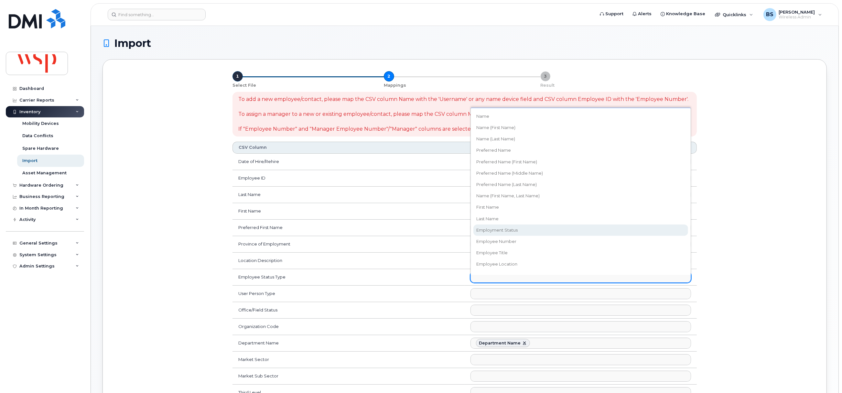
select select "employment_status"
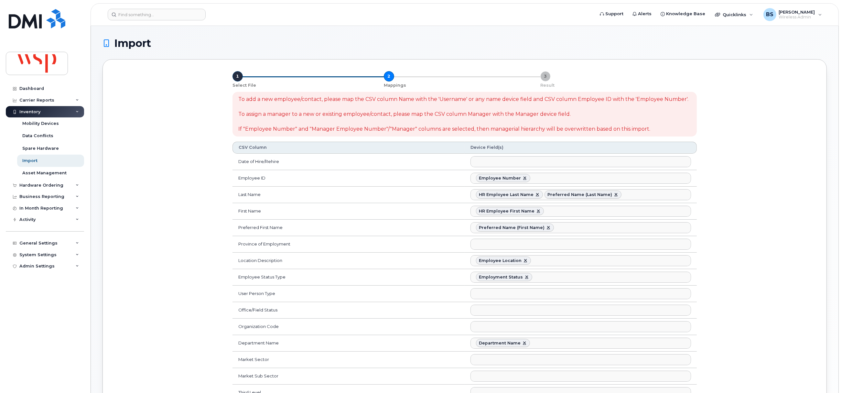
scroll to position [56, 0]
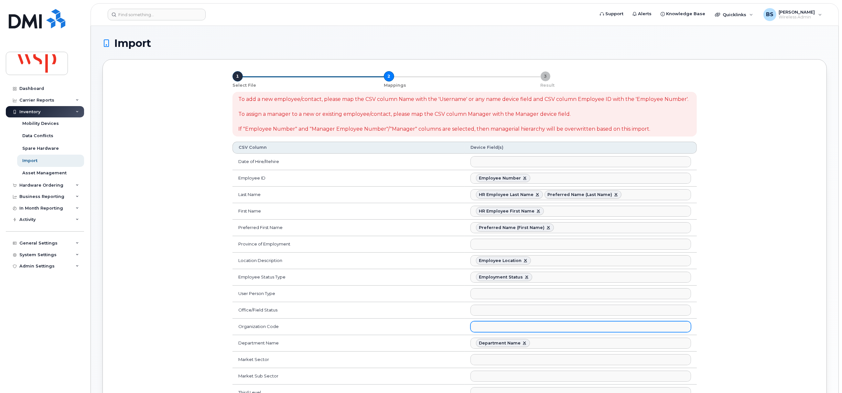
click at [508, 331] on ul at bounding box center [581, 327] width 220 height 10
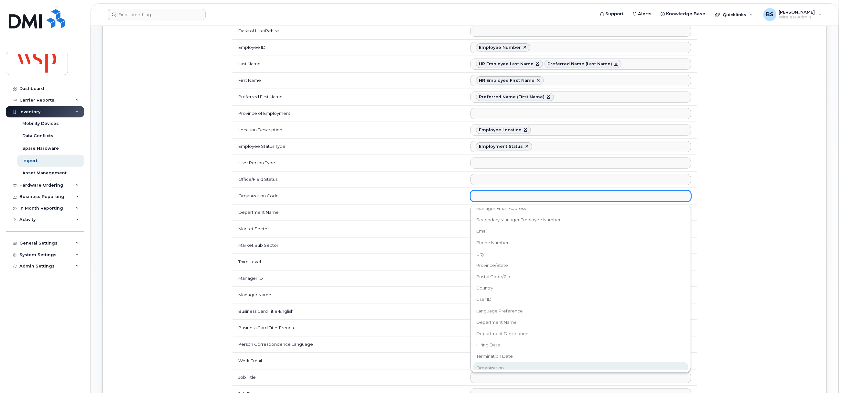
scroll to position [291, 0]
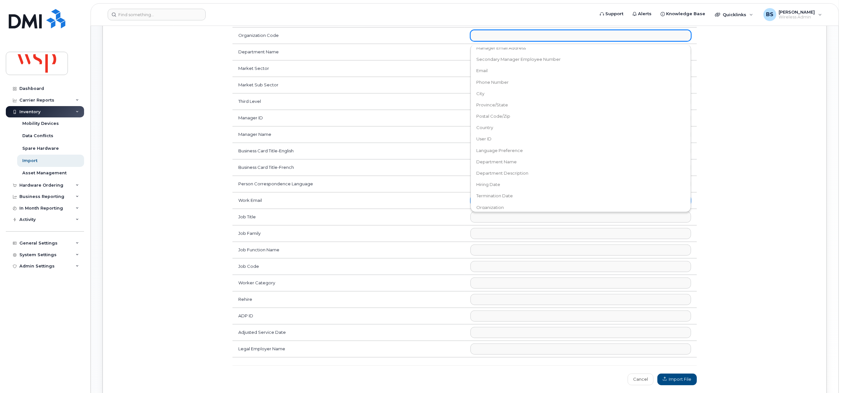
select select "accounting_type_1581"
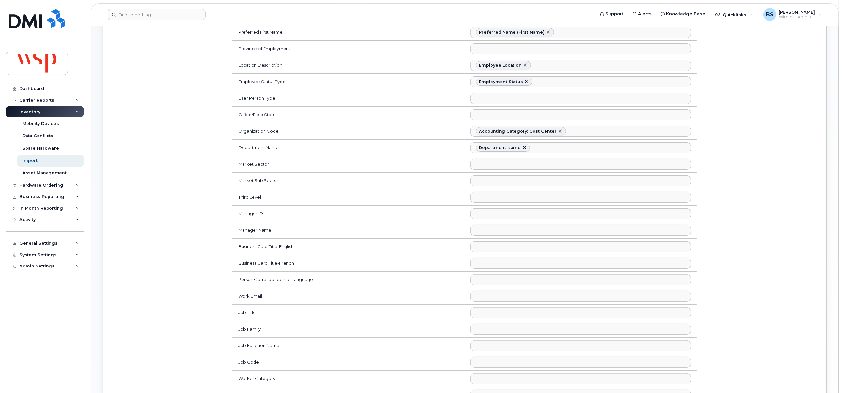
scroll to position [194, 0]
click at [525, 152] on link at bounding box center [524, 149] width 5 height 5
select select
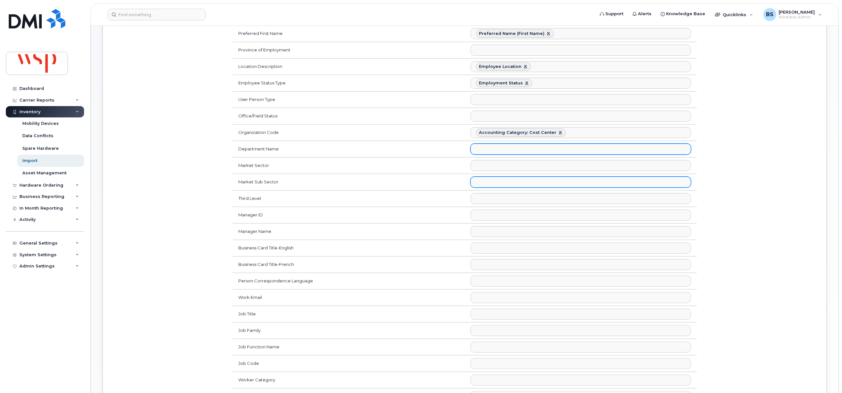
scroll to position [168, 0]
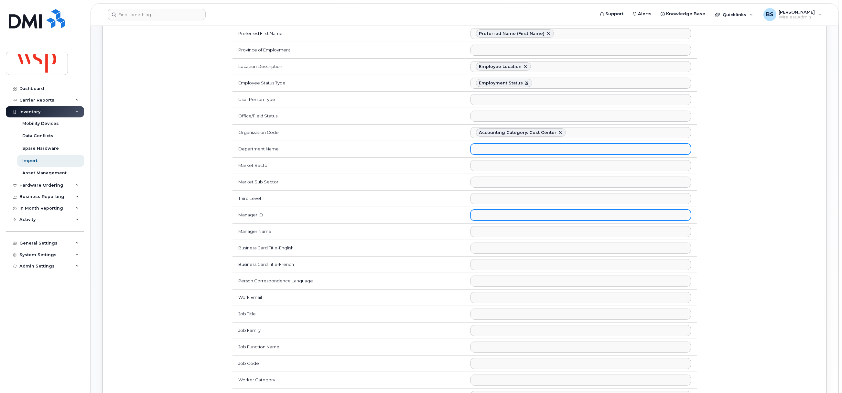
click at [489, 218] on ul at bounding box center [581, 215] width 220 height 10
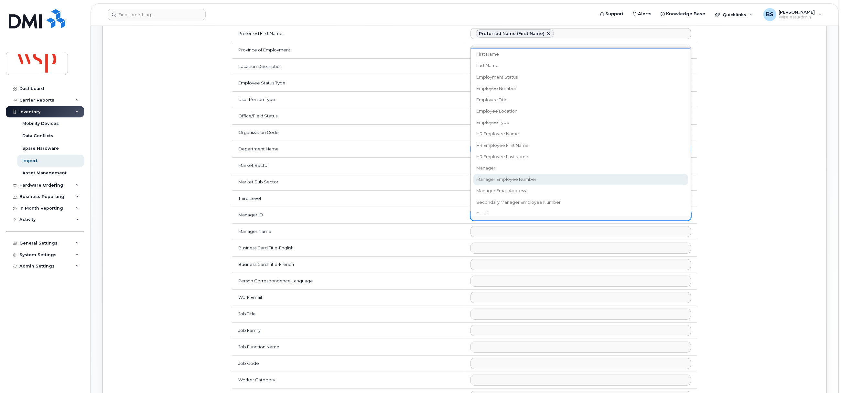
scroll to position [97, 0]
select select "manager_employee_number"
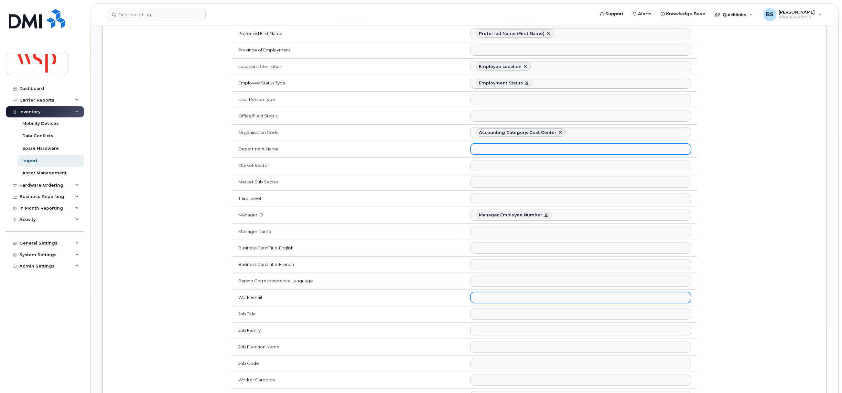
click at [489, 303] on ul at bounding box center [581, 297] width 220 height 10
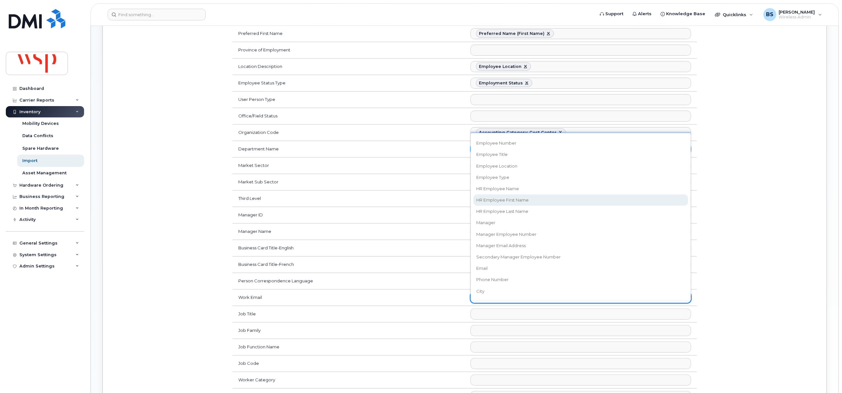
scroll to position [145, 0]
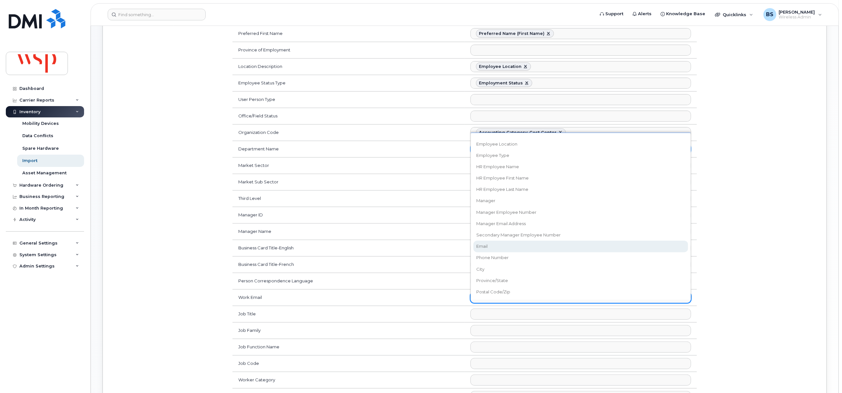
select select "email"
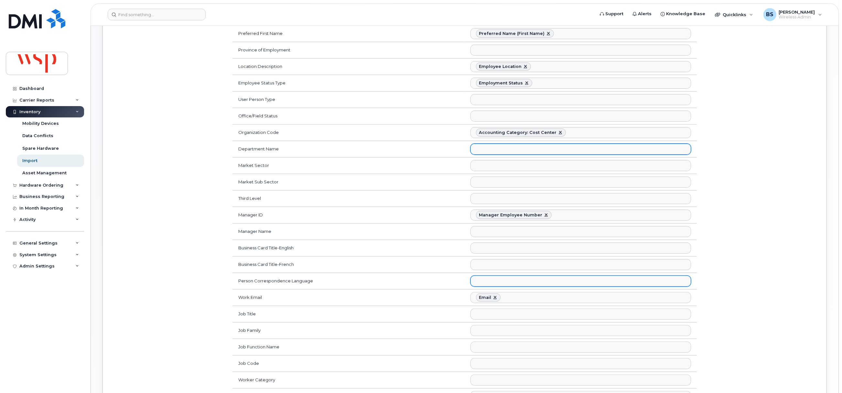
scroll to position [123, 0]
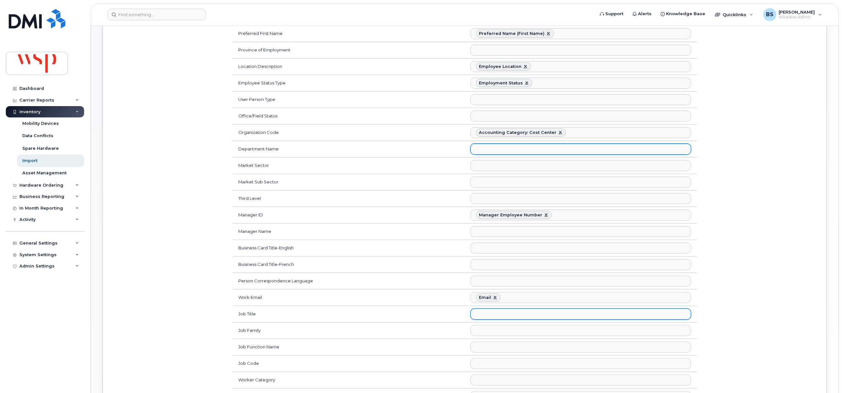
click at [484, 319] on ul at bounding box center [581, 314] width 220 height 10
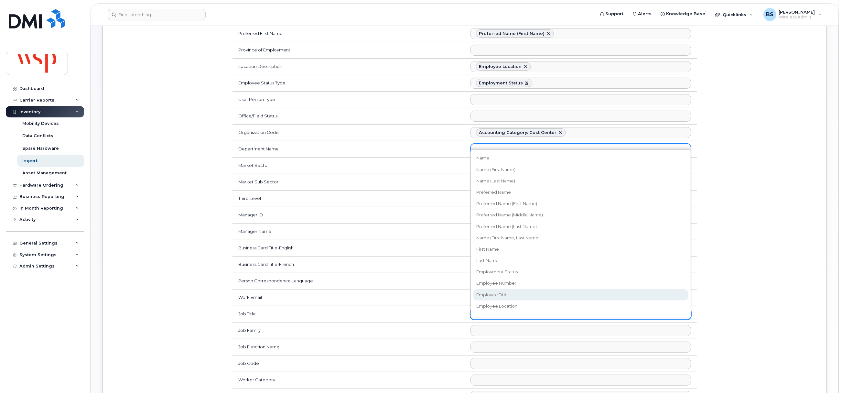
scroll to position [48, 0]
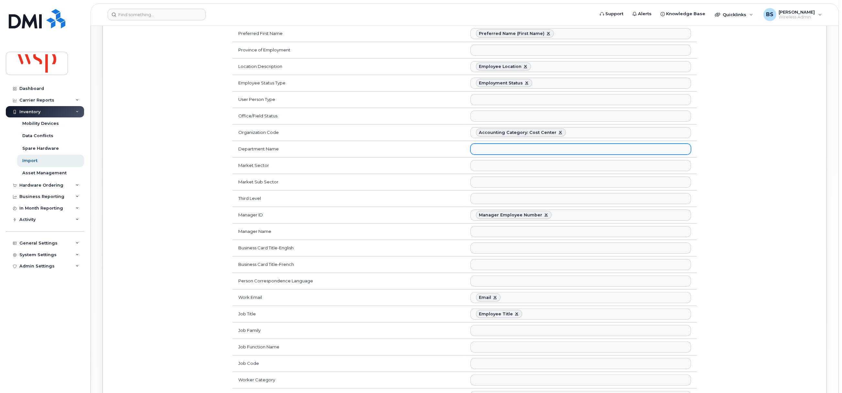
select select "employee_title"
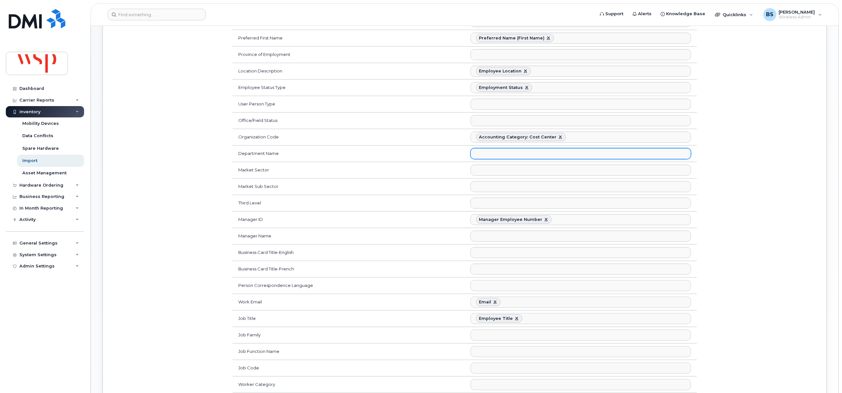
scroll to position [354, 0]
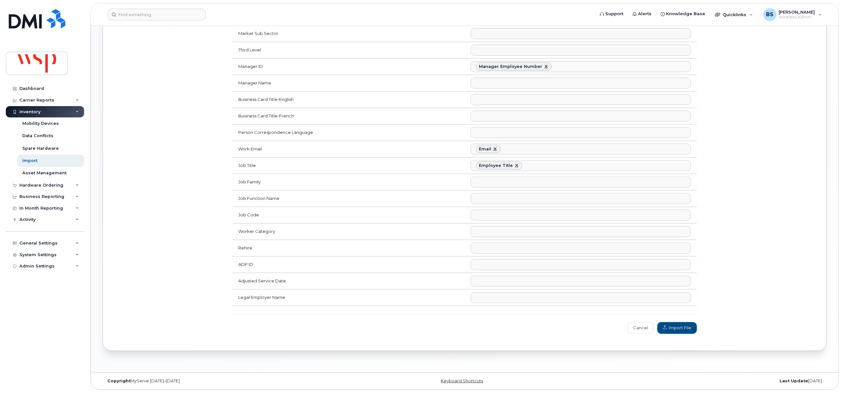
drag, startPoint x: 678, startPoint y: 325, endPoint x: 671, endPoint y: 304, distance: 22.0
click at [678, 325] on span "Import File" at bounding box center [677, 328] width 28 height 6
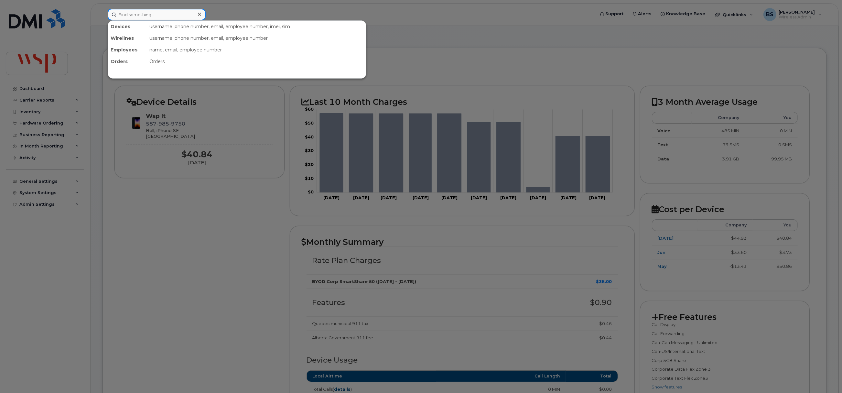
click at [156, 10] on input at bounding box center [157, 15] width 98 height 12
paste input "4502042926"
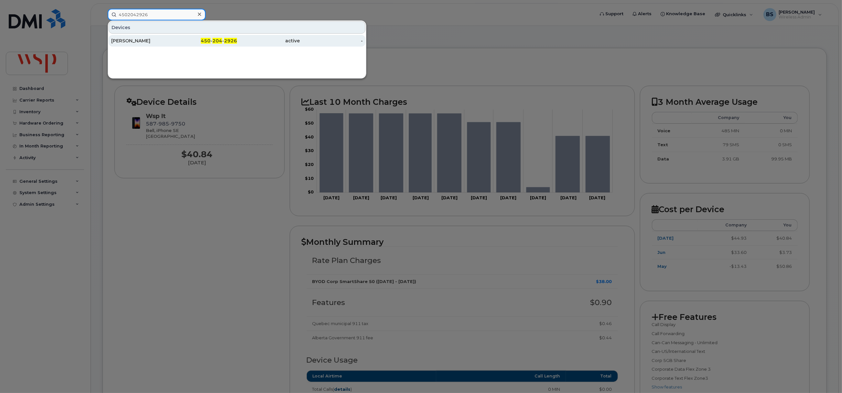
type input "4502042926"
drag, startPoint x: 118, startPoint y: 38, endPoint x: 10, endPoint y: 83, distance: 117.0
click at [118, 38] on div "Antoine Therrien" at bounding box center [142, 41] width 63 height 6
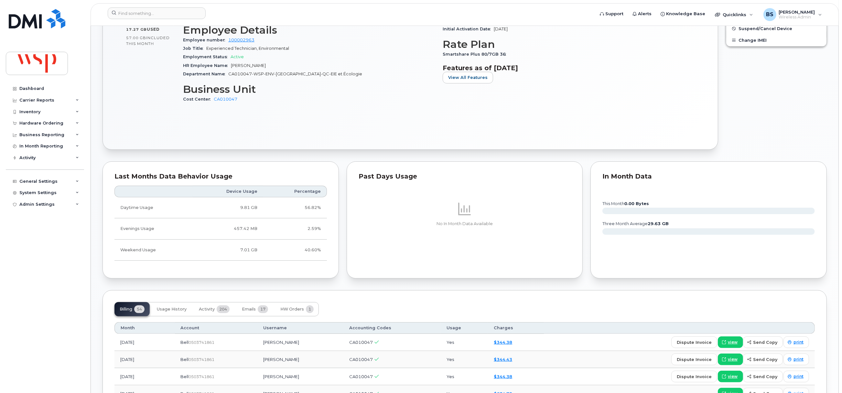
scroll to position [388, 0]
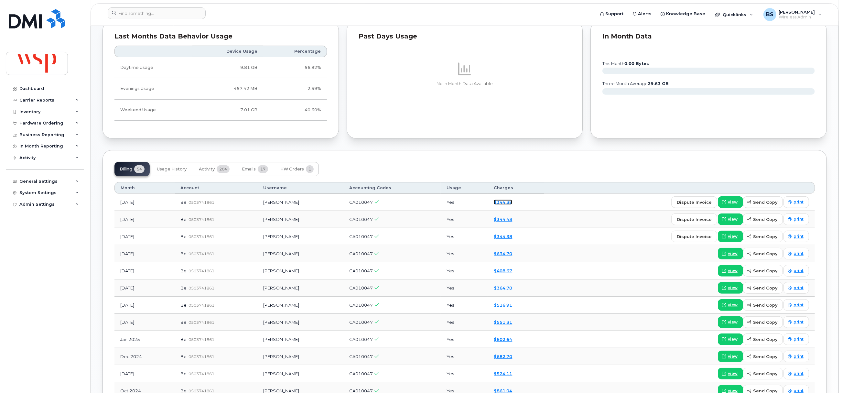
click at [501, 204] on link "$344.38" at bounding box center [503, 202] width 18 height 5
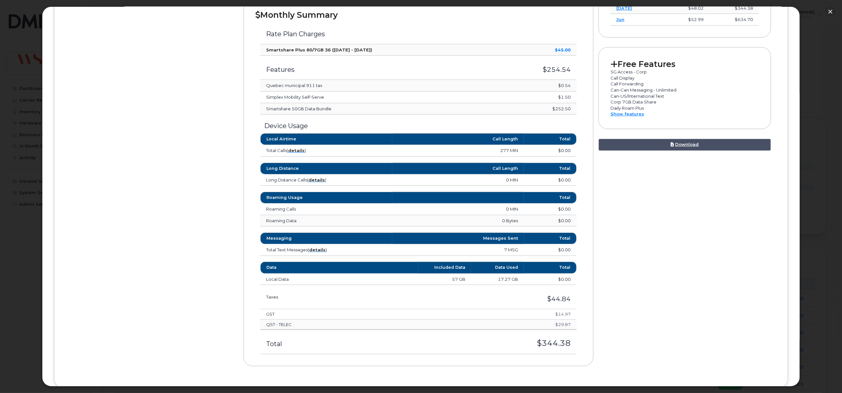
scroll to position [194, 0]
click at [831, 9] on button "button" at bounding box center [831, 11] width 10 height 10
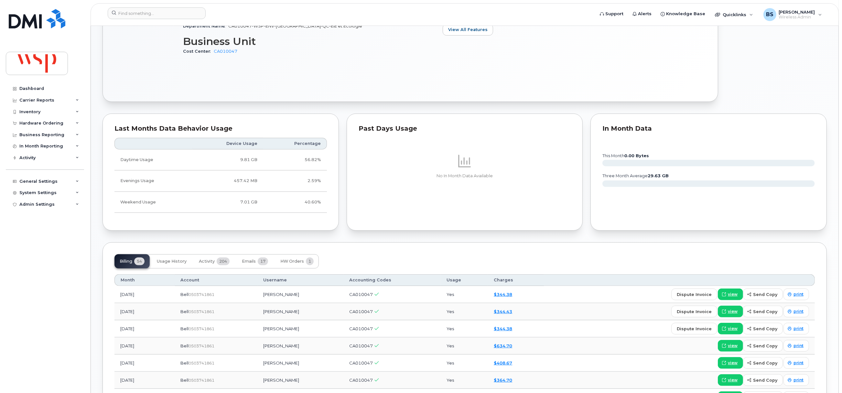
scroll to position [388, 0]
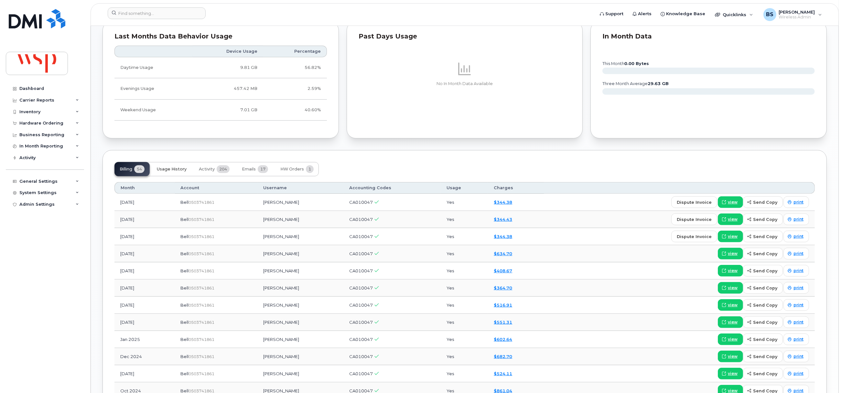
click at [177, 172] on span "Usage History" at bounding box center [172, 169] width 30 height 5
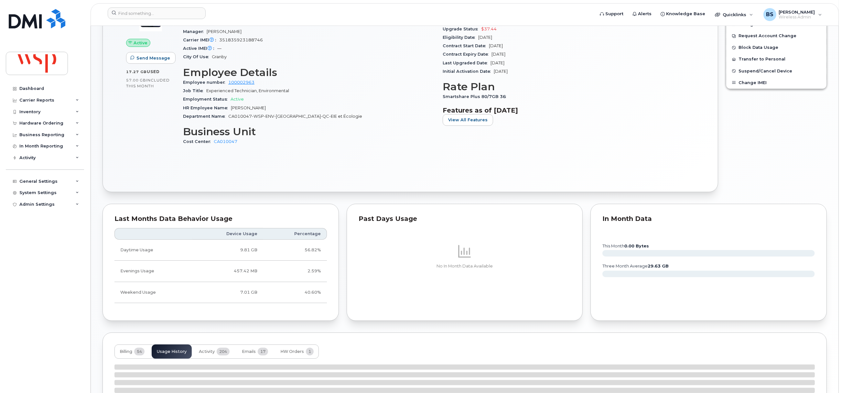
scroll to position [265, 0]
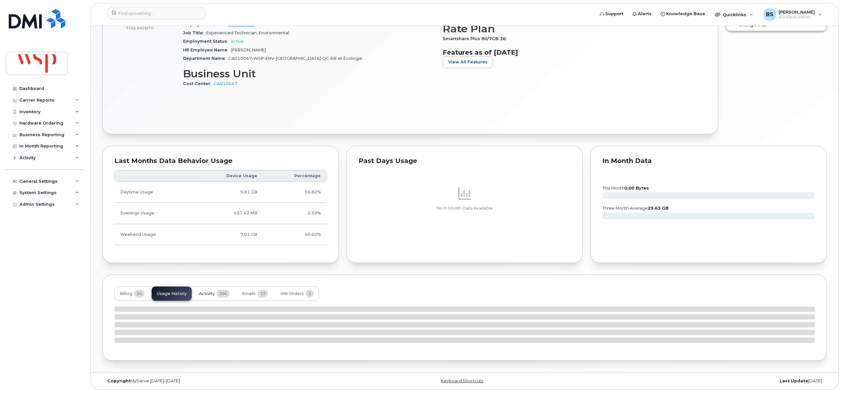
click at [205, 291] on span "Activity" at bounding box center [207, 293] width 16 height 5
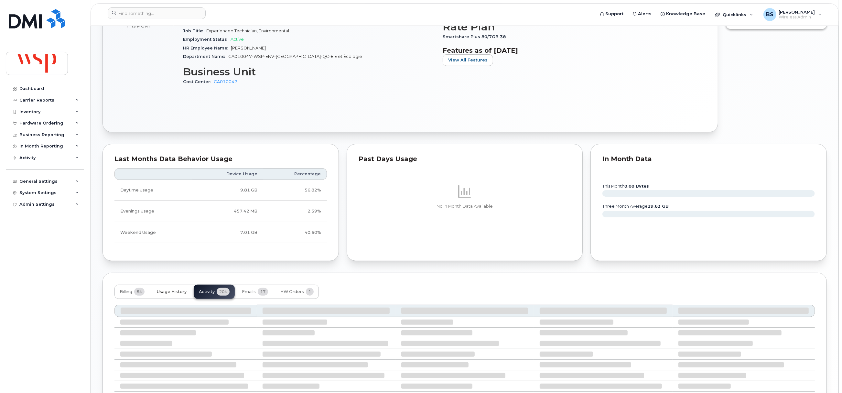
click at [172, 291] on span "Usage History" at bounding box center [172, 291] width 30 height 5
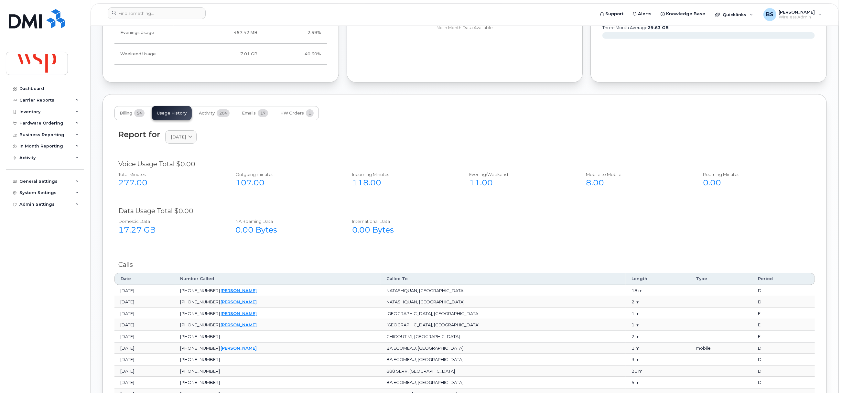
scroll to position [459, 0]
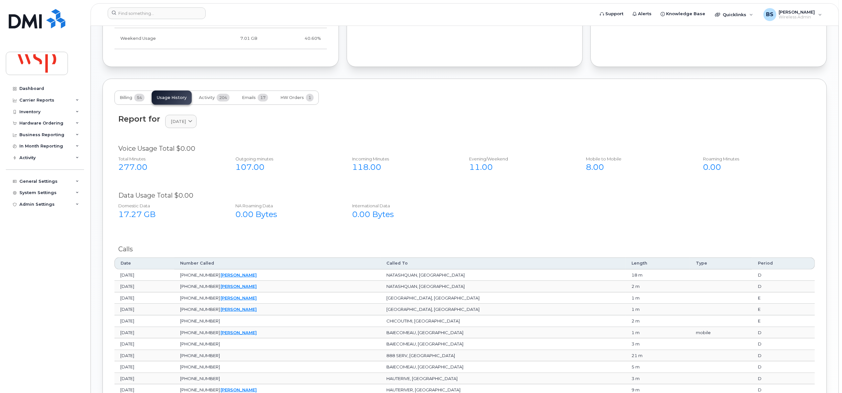
drag, startPoint x: 178, startPoint y: 120, endPoint x: 178, endPoint y: 111, distance: 9.1
click at [178, 120] on span "[DATE]" at bounding box center [178, 121] width 15 height 6
click at [181, 179] on div "August" at bounding box center [196, 176] width 59 height 11
click at [179, 120] on span "[DATE]" at bounding box center [178, 121] width 15 height 6
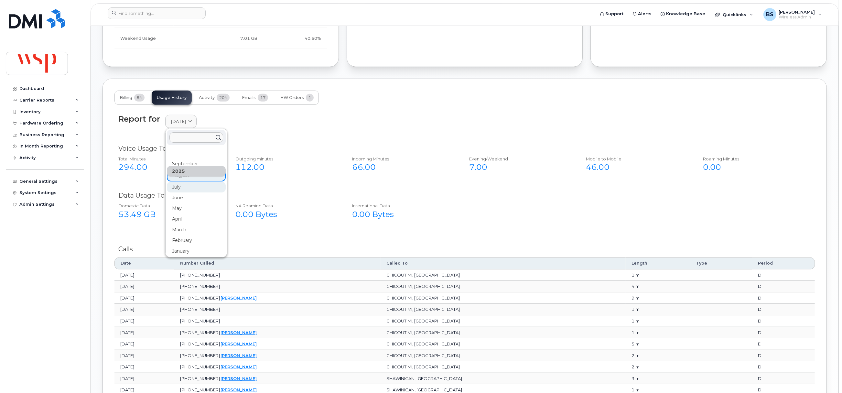
click at [176, 187] on div "July" at bounding box center [196, 187] width 59 height 11
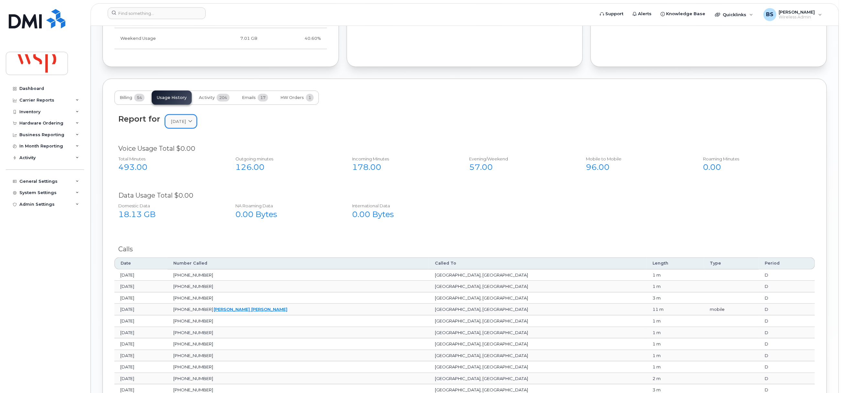
click at [182, 120] on span "[DATE]" at bounding box center [178, 121] width 15 height 6
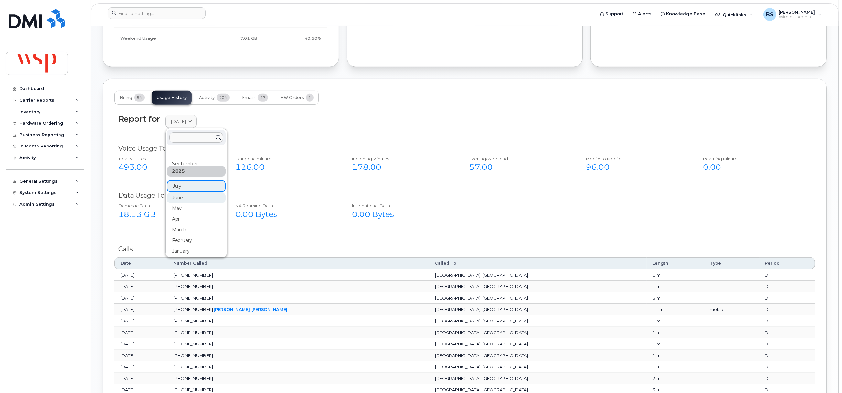
click at [177, 200] on div "June" at bounding box center [196, 197] width 59 height 11
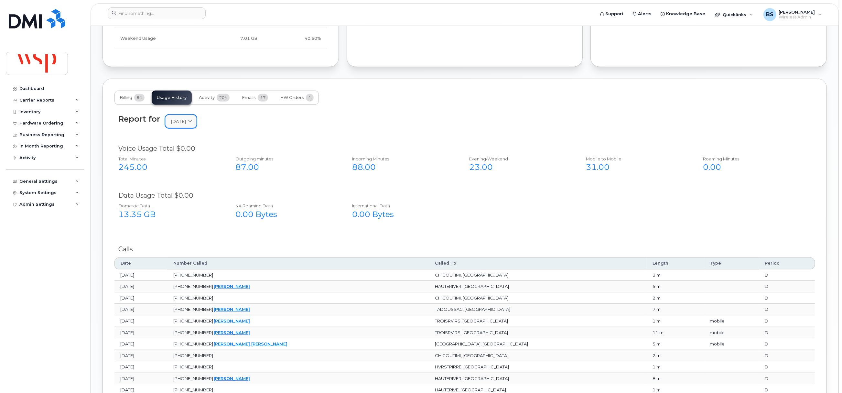
click at [184, 124] on span "[DATE]" at bounding box center [178, 121] width 15 height 6
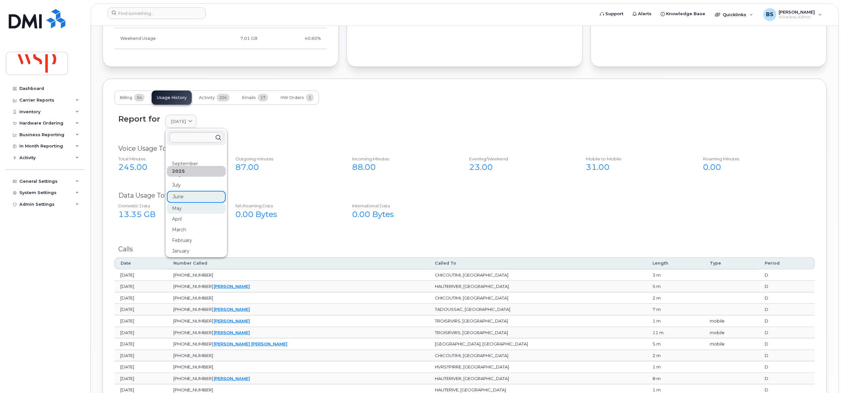
click at [177, 210] on div "May" at bounding box center [196, 208] width 59 height 11
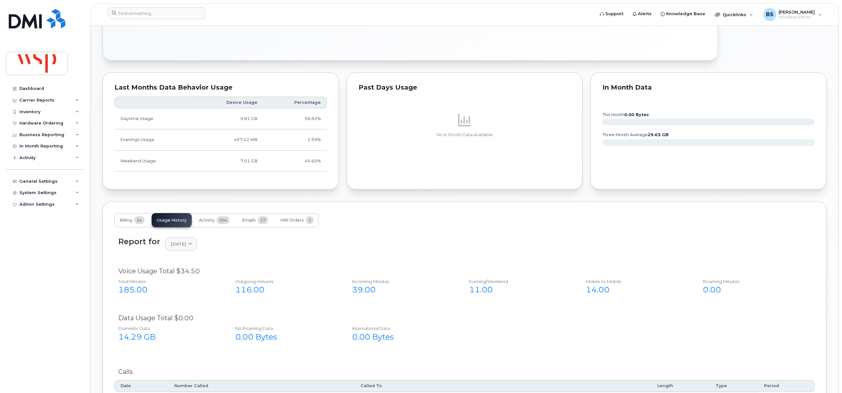
scroll to position [313, 0]
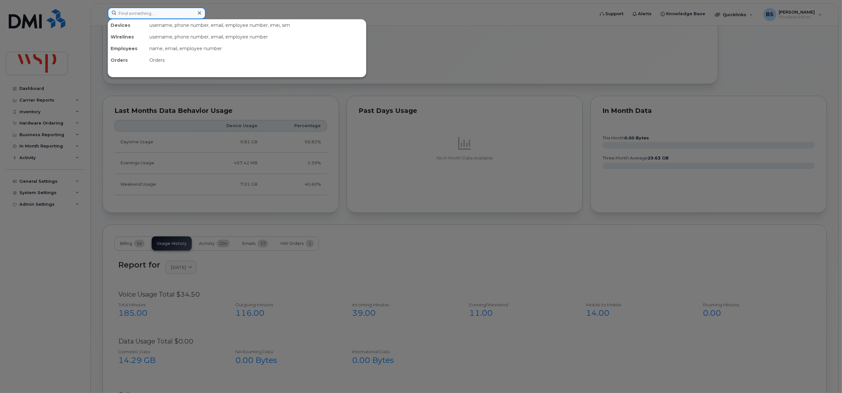
click at [153, 16] on input at bounding box center [157, 13] width 98 height 12
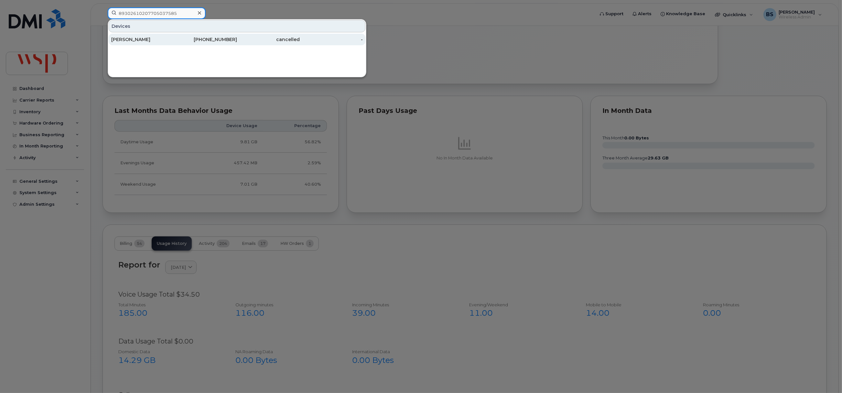
type input "89302610207705037585"
click at [113, 38] on div "[PERSON_NAME]" at bounding box center [142, 39] width 63 height 6
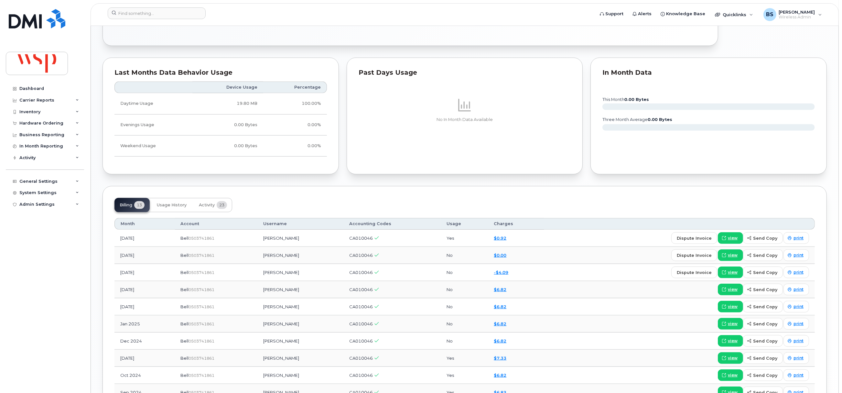
scroll to position [485, 0]
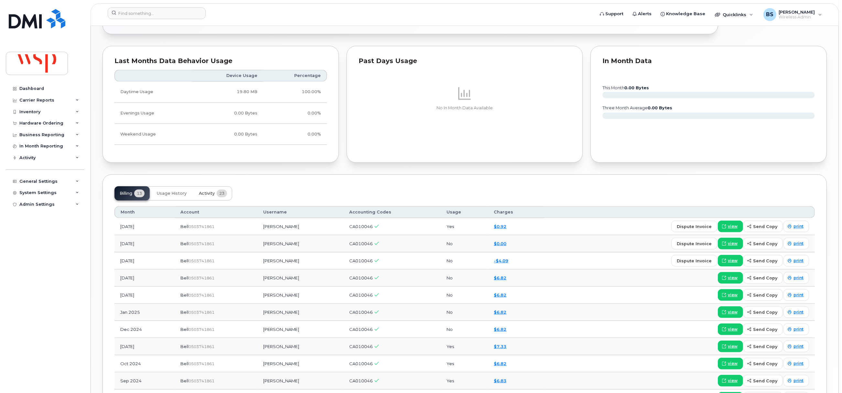
click at [209, 195] on span "Activity" at bounding box center [207, 193] width 16 height 5
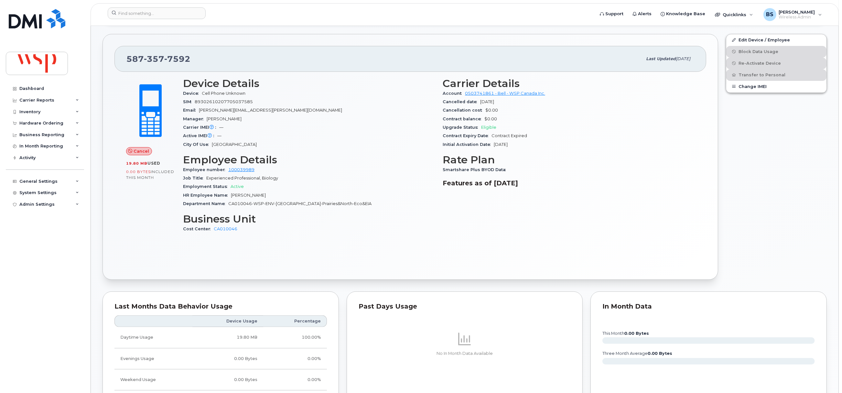
scroll to position [0, 0]
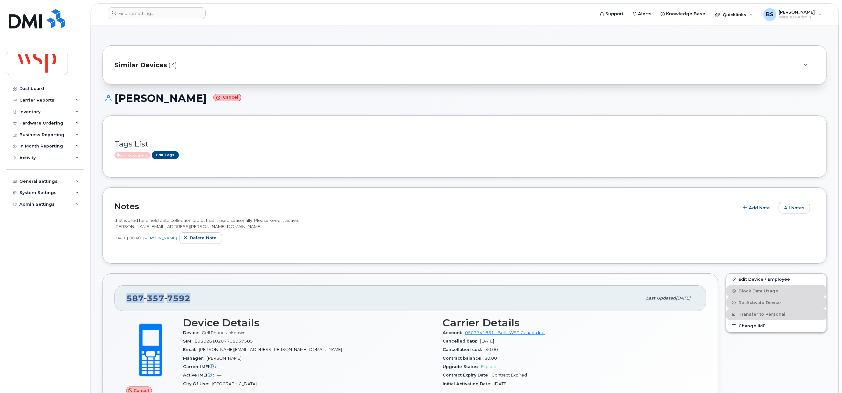
drag, startPoint x: 198, startPoint y: 299, endPoint x: 120, endPoint y: 299, distance: 77.3
click at [120, 299] on div "[PHONE_NUMBER] Last updated [DATE]" at bounding box center [411, 298] width 592 height 26
copy span "[PHONE_NUMBER]"
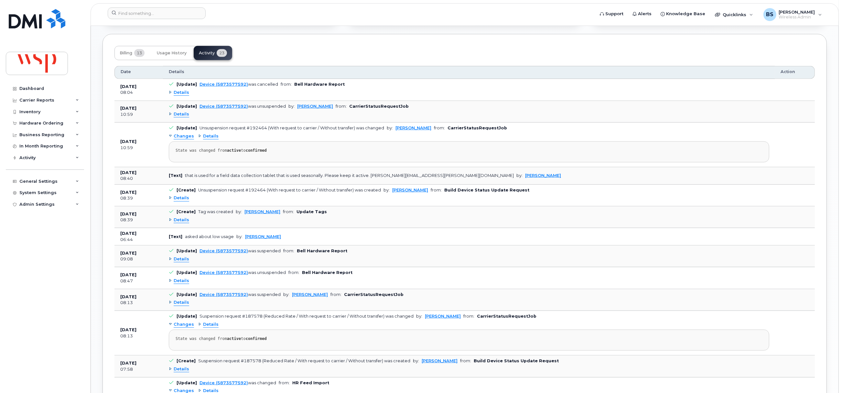
scroll to position [631, 0]
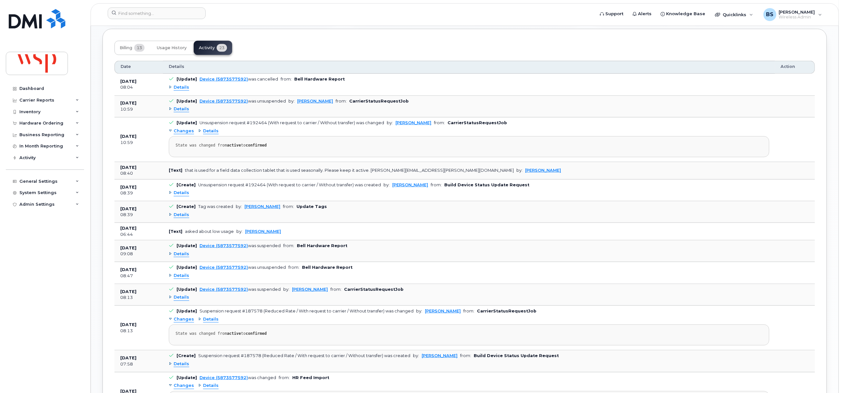
click at [183, 87] on span "Details" at bounding box center [182, 87] width 16 height 6
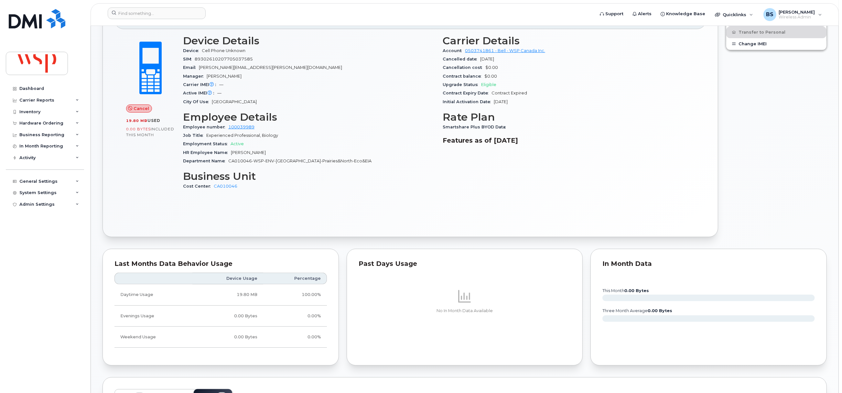
scroll to position [145, 0]
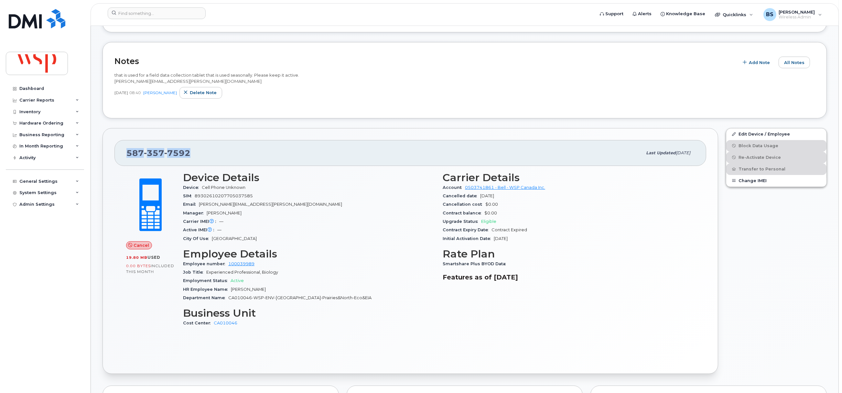
drag, startPoint x: 194, startPoint y: 153, endPoint x: 122, endPoint y: 152, distance: 72.1
click at [122, 152] on div "[PHONE_NUMBER] Last updated [DATE]" at bounding box center [411, 153] width 592 height 26
copy span "[PHONE_NUMBER]"
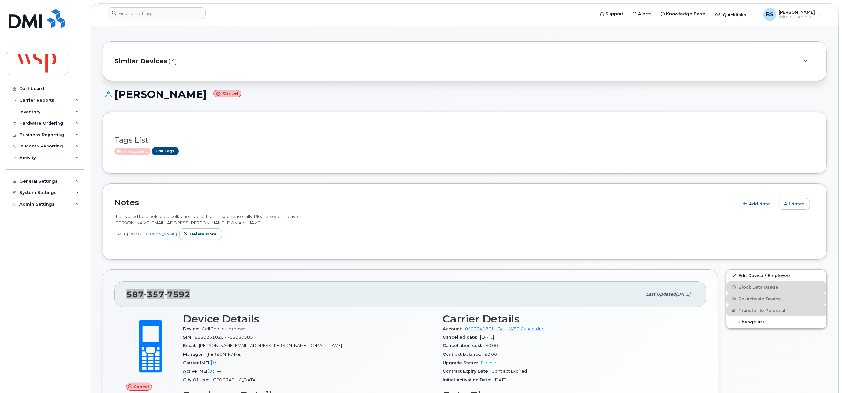
scroll to position [0, 0]
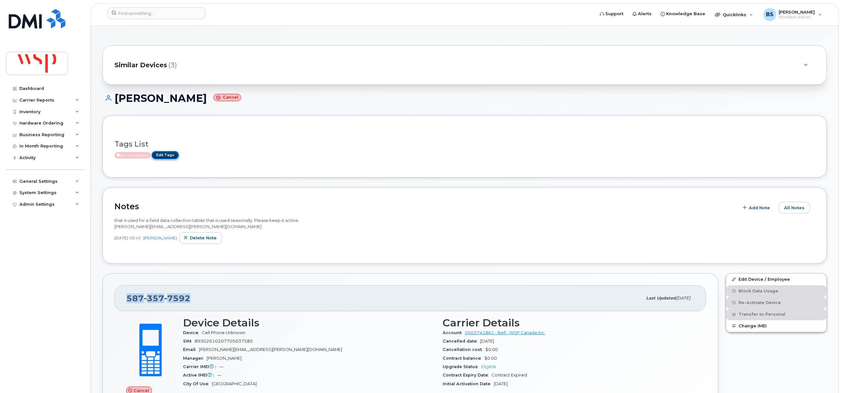
click at [170, 157] on link "Edit Tags" at bounding box center [165, 155] width 27 height 8
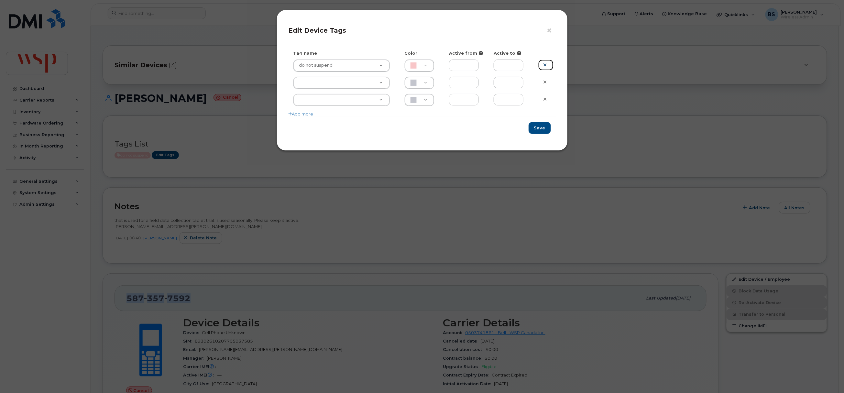
click at [544, 62] on link at bounding box center [545, 65] width 15 height 11
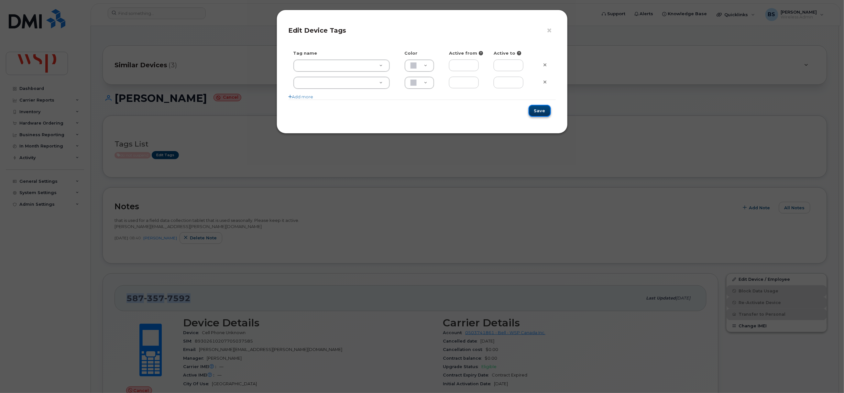
click at [540, 109] on button "Save" at bounding box center [540, 111] width 22 height 12
